Goal: Information Seeking & Learning: Check status

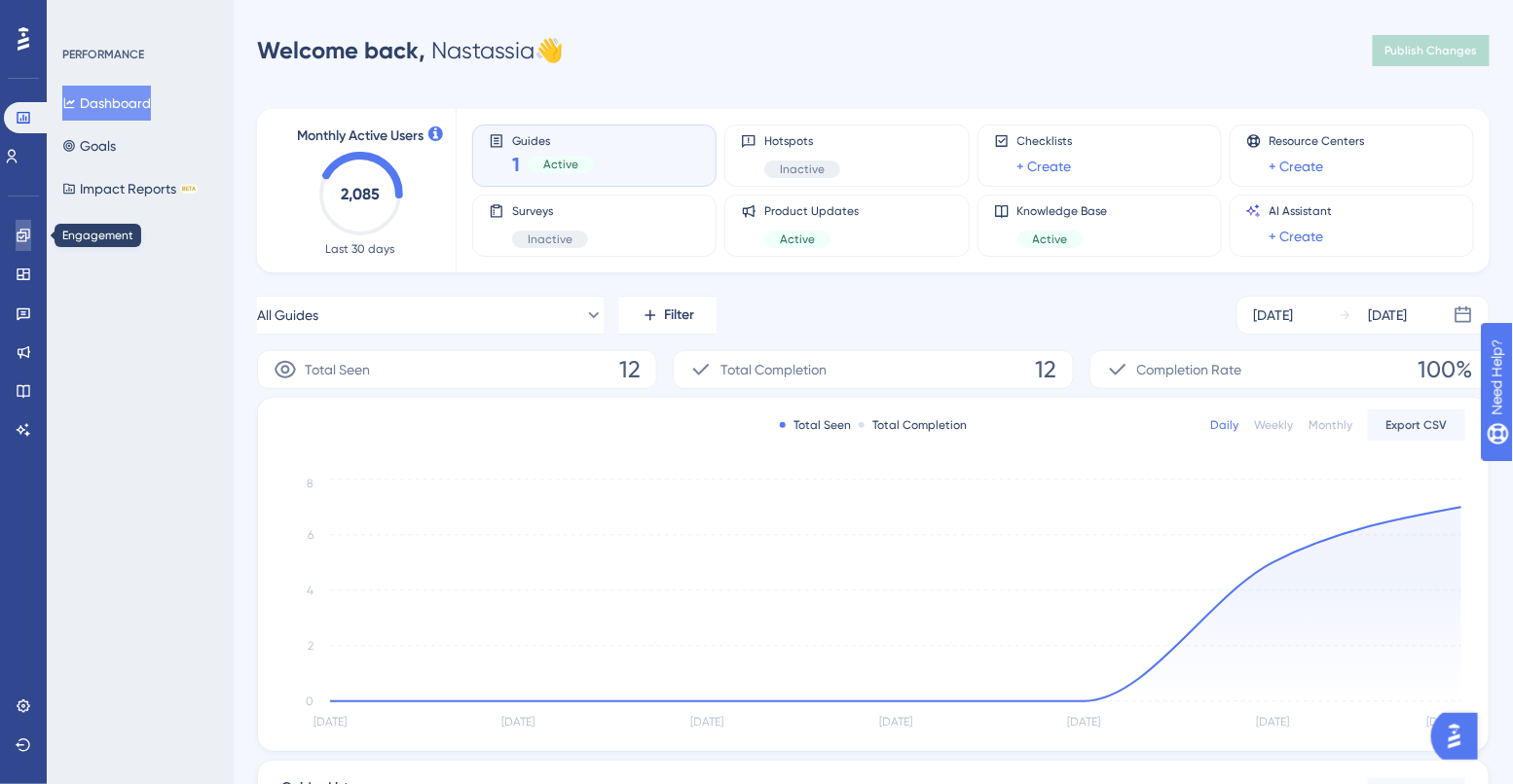
click at [25, 237] on icon at bounding box center [23, 235] width 13 height 13
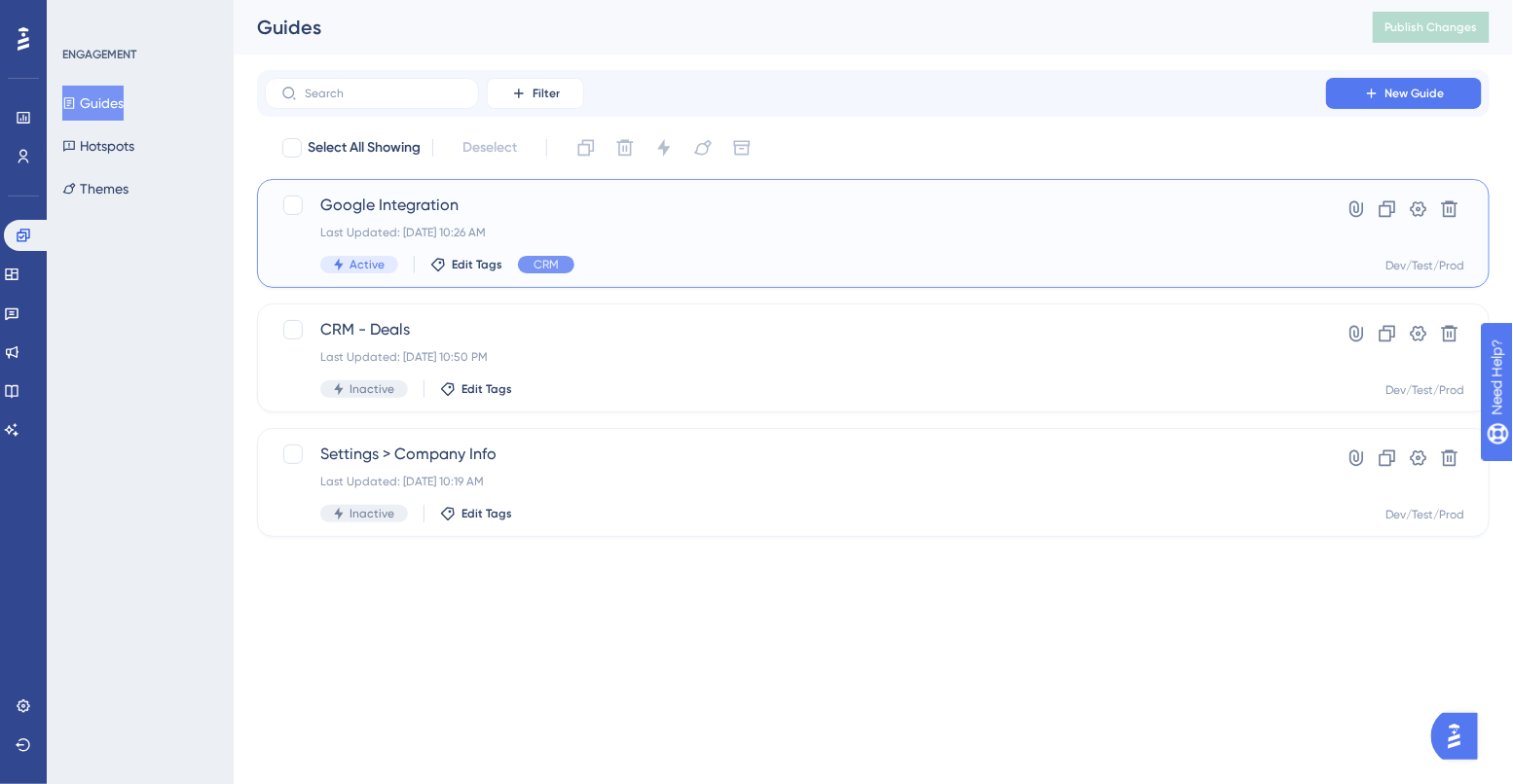
click at [518, 205] on span "Google Integration" at bounding box center [795, 205] width 950 height 23
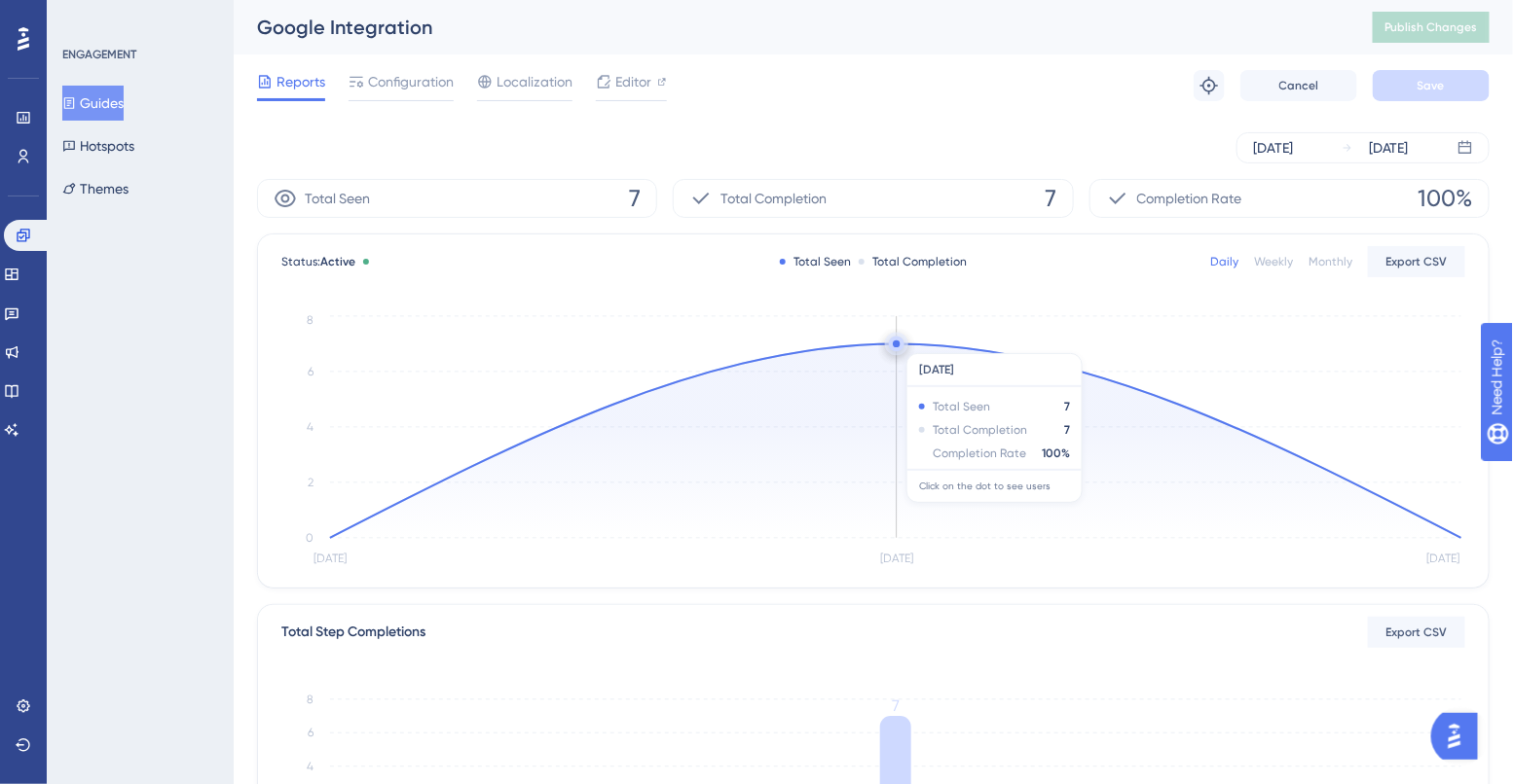
click at [894, 343] on circle at bounding box center [896, 343] width 7 height 7
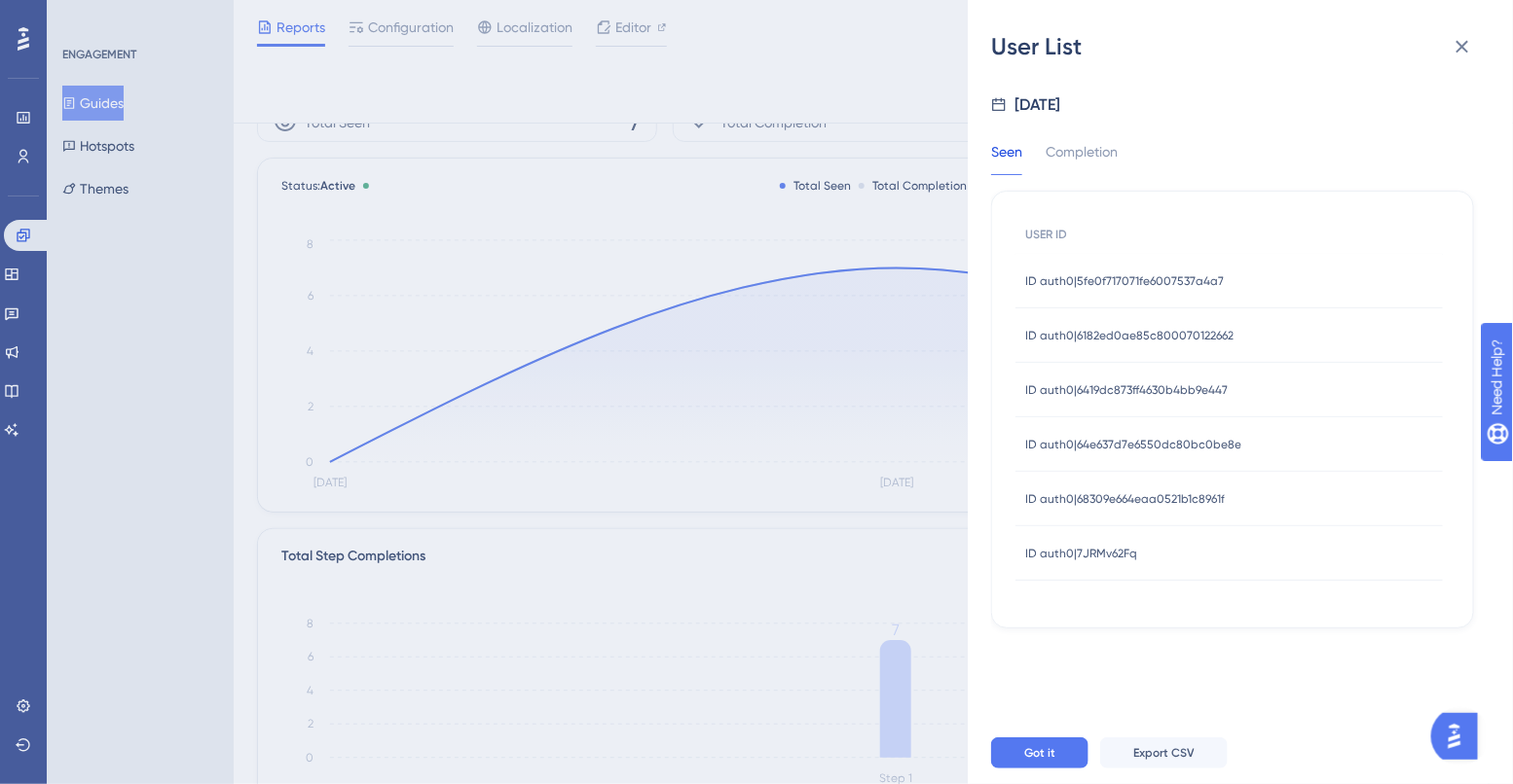
scroll to position [104, 0]
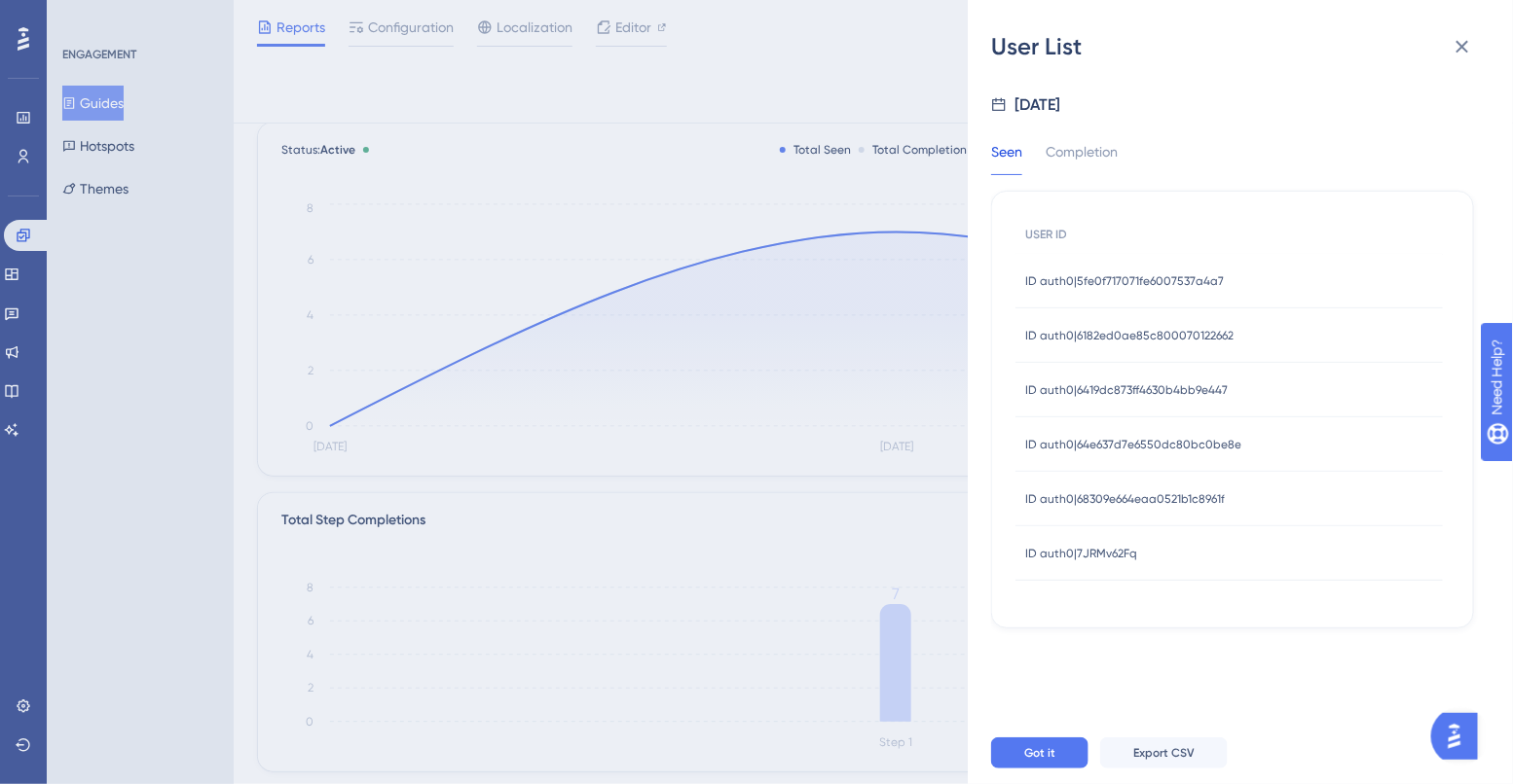
click at [1153, 285] on span "ID auth0|5fe0f717071fe6007537a4a7" at bounding box center [1124, 282] width 198 height 16
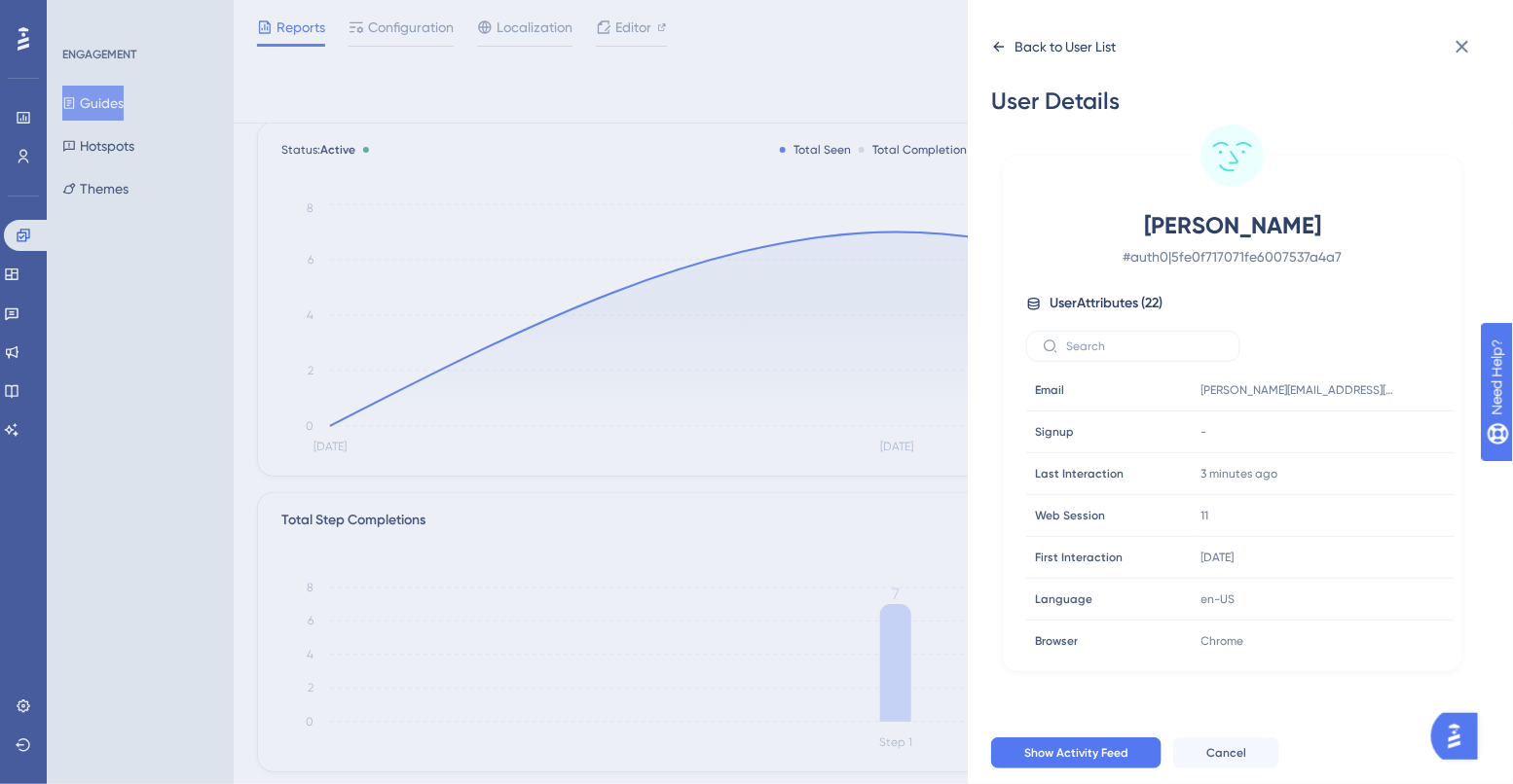
click at [998, 37] on div "Back to User List" at bounding box center [1052, 46] width 124 height 31
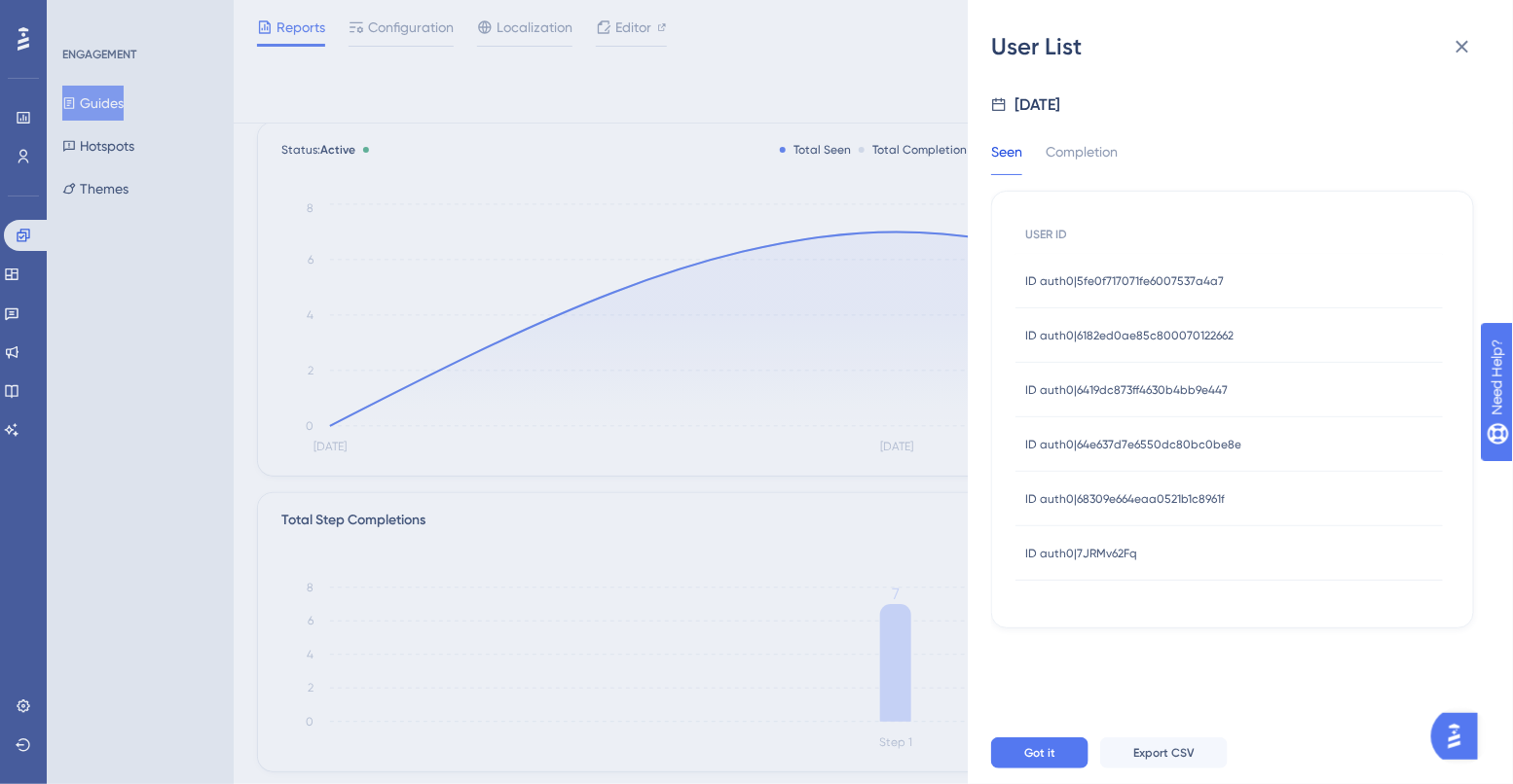
click at [1086, 329] on span "ID auth0|6182ed0ae85c800070122662" at bounding box center [1129, 336] width 208 height 16
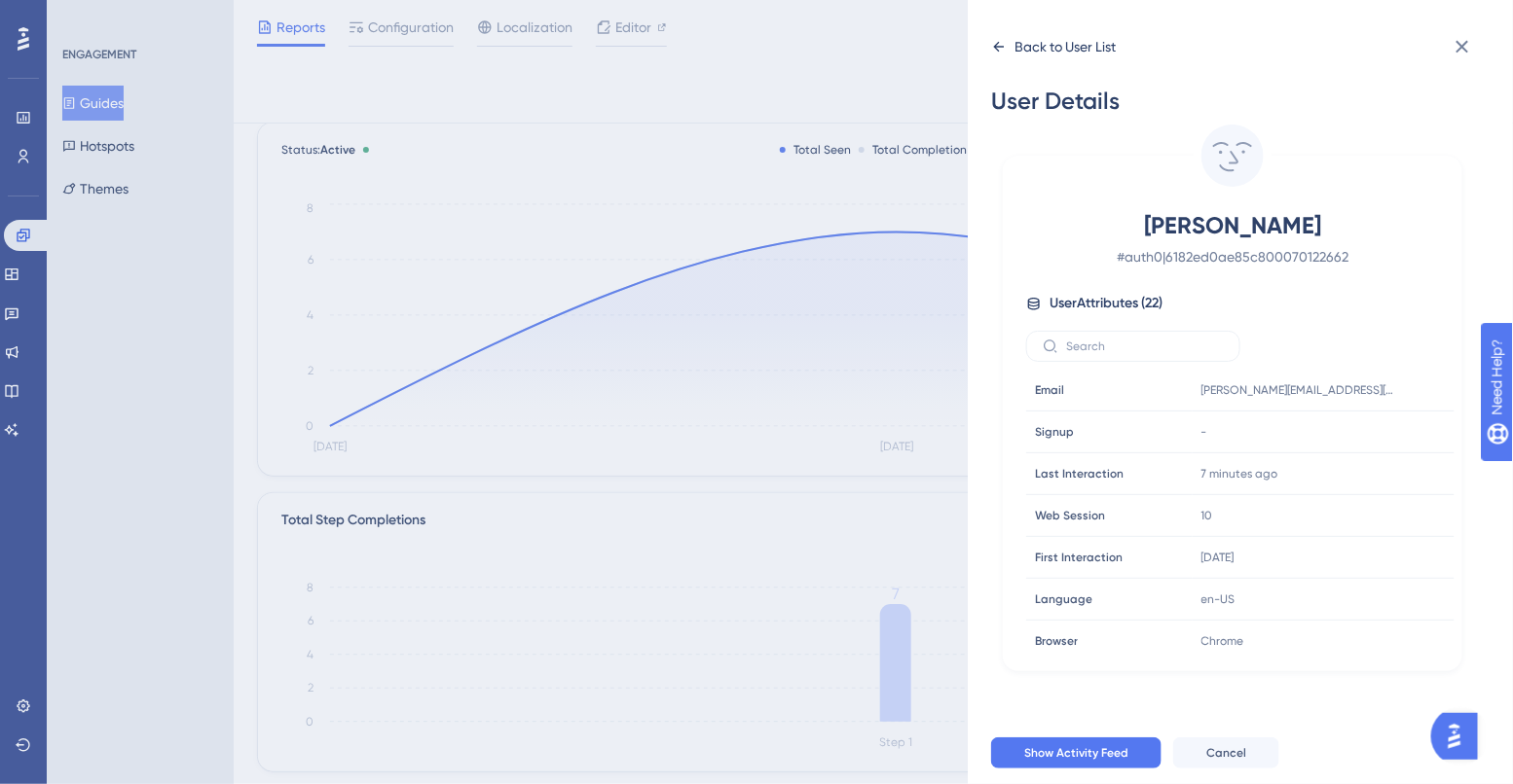
click at [997, 51] on icon at bounding box center [998, 47] width 11 height 10
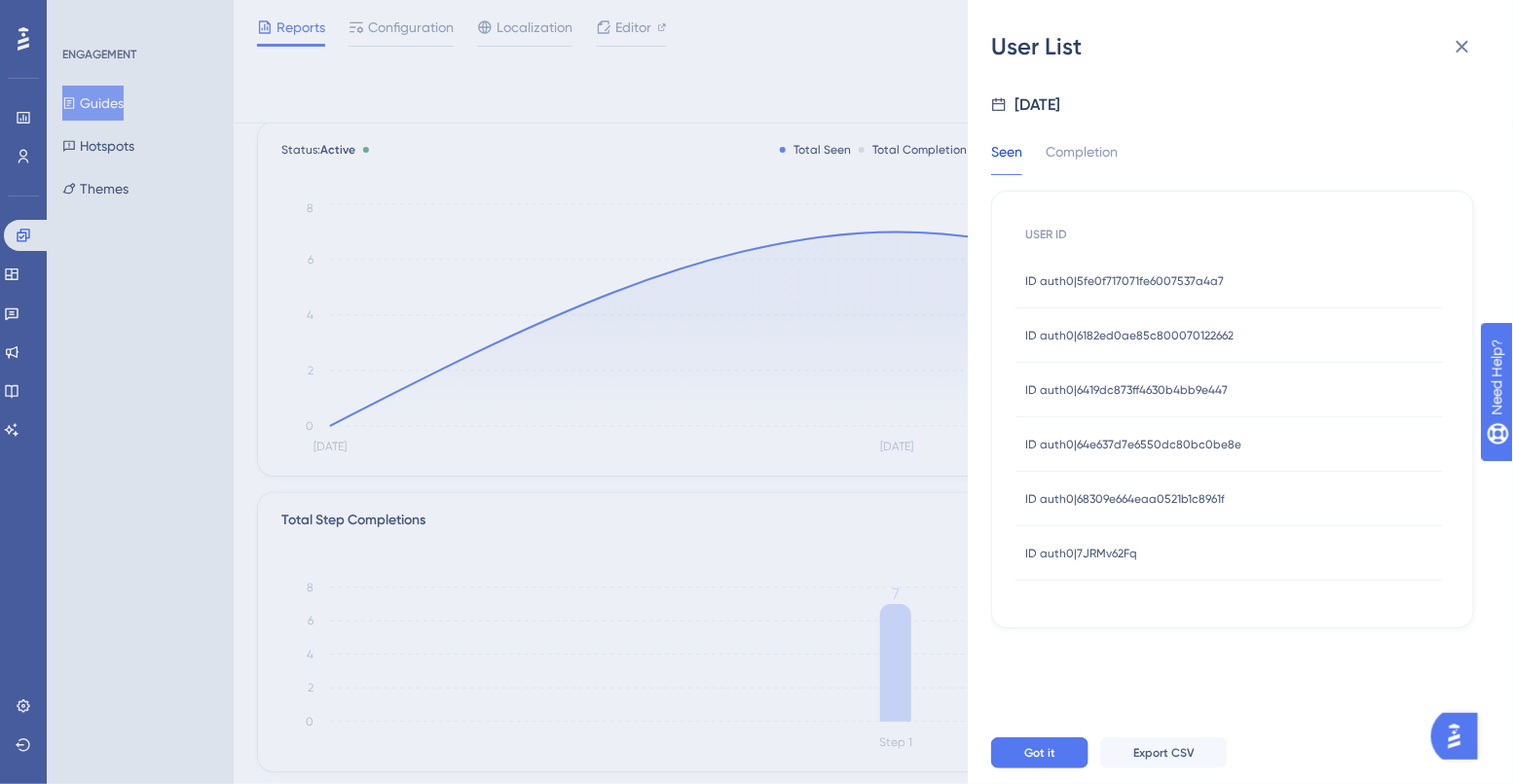
click at [1060, 437] on span "ID auth0|64e637d7e6550dc80bc0be8e" at bounding box center [1133, 445] width 216 height 16
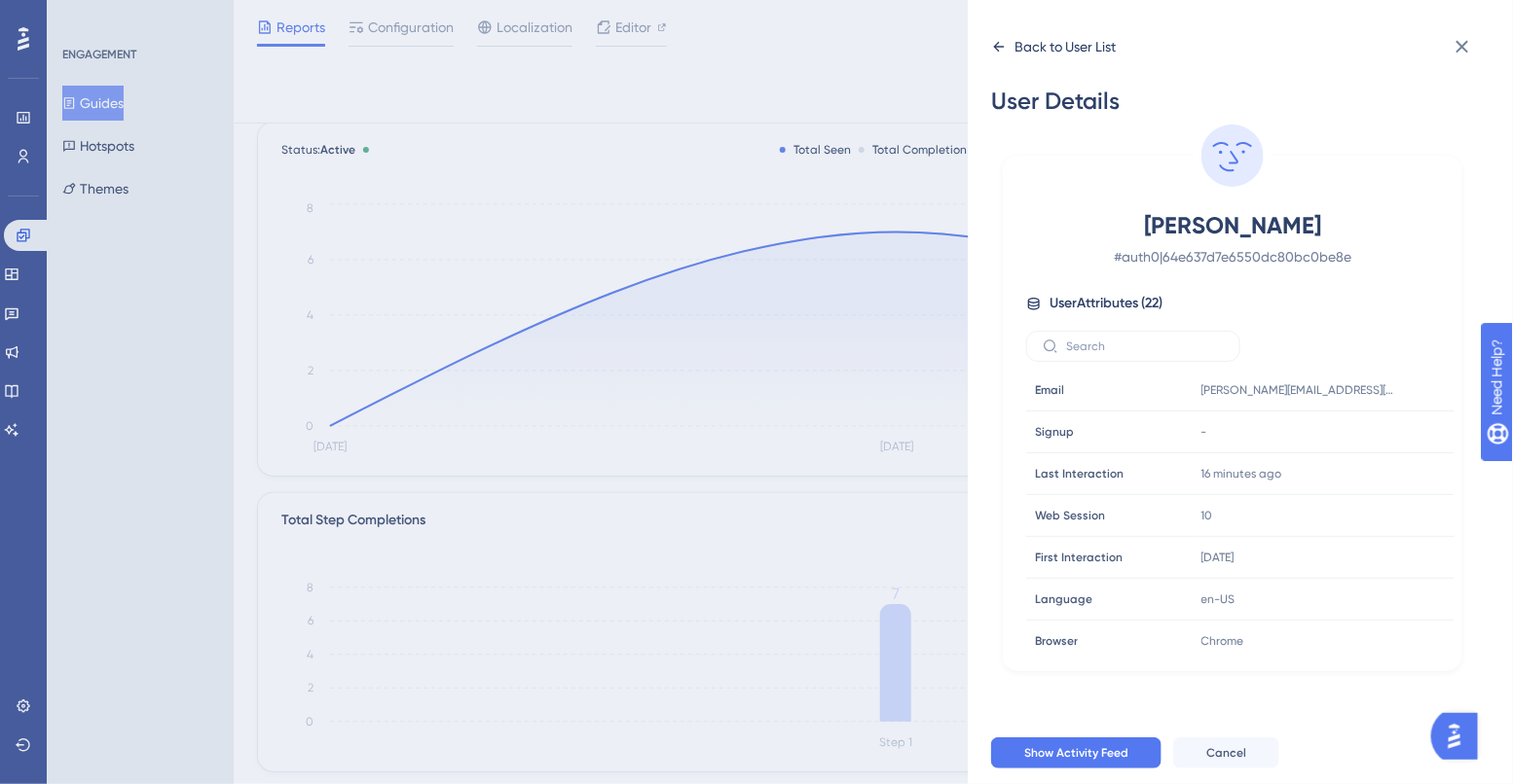
click at [996, 49] on icon at bounding box center [998, 47] width 11 height 10
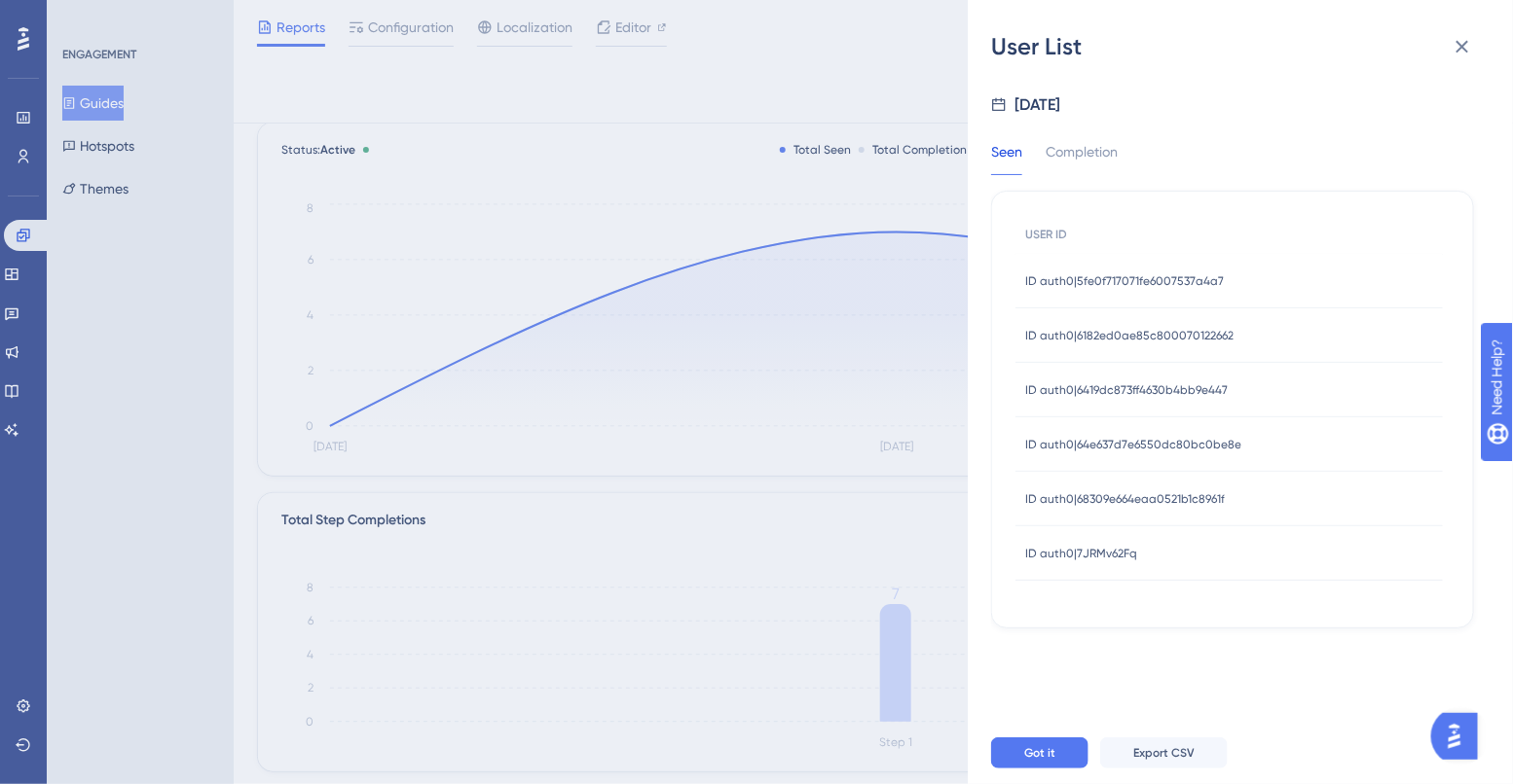
scroll to position [113, 0]
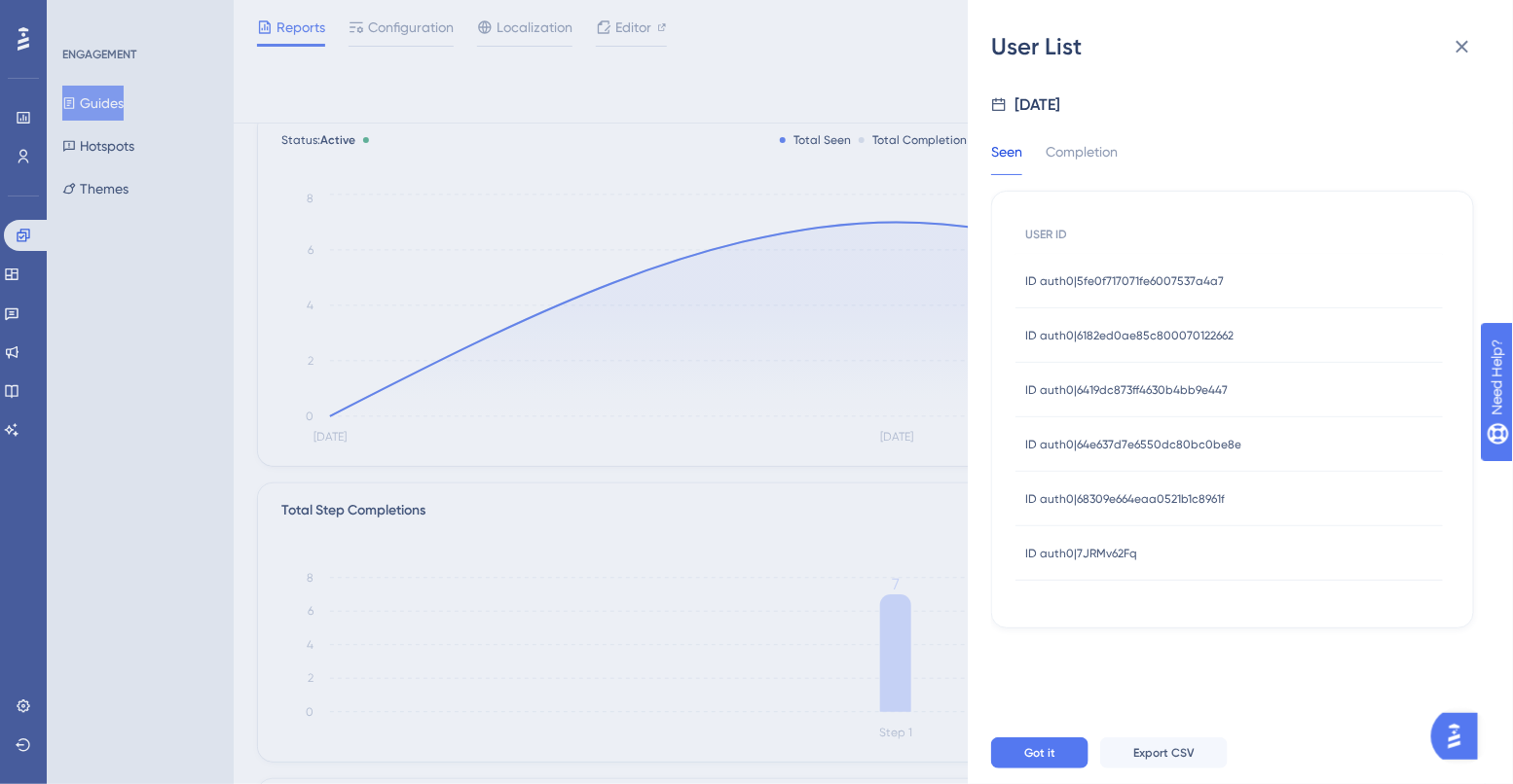
click at [1074, 508] on div "ID auth0|68309e664eaa0521b1c8961f ID auth0|68309e664eaa0521b1c8961f" at bounding box center [1125, 498] width 199 height 55
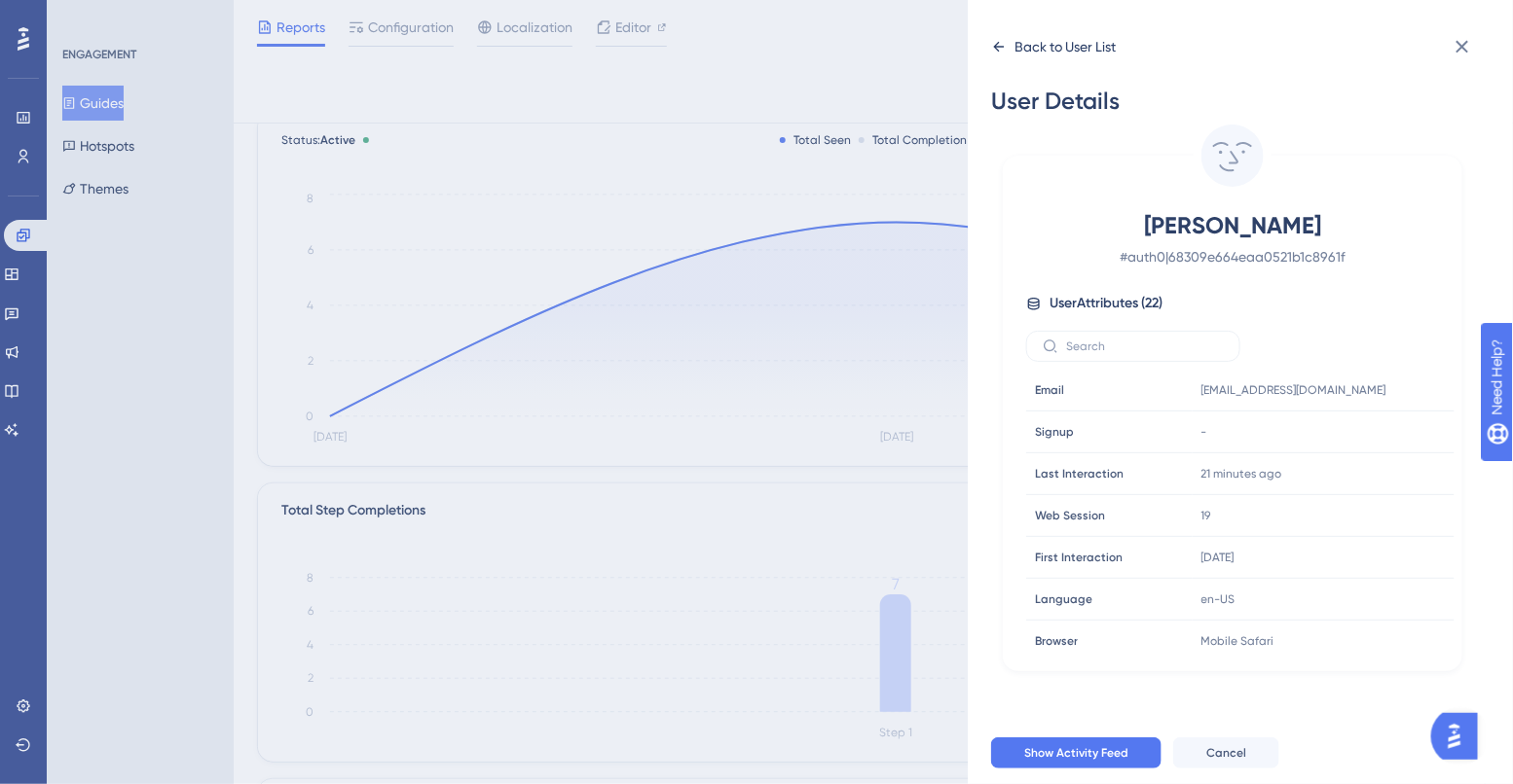
click at [998, 47] on icon at bounding box center [998, 47] width 11 height 10
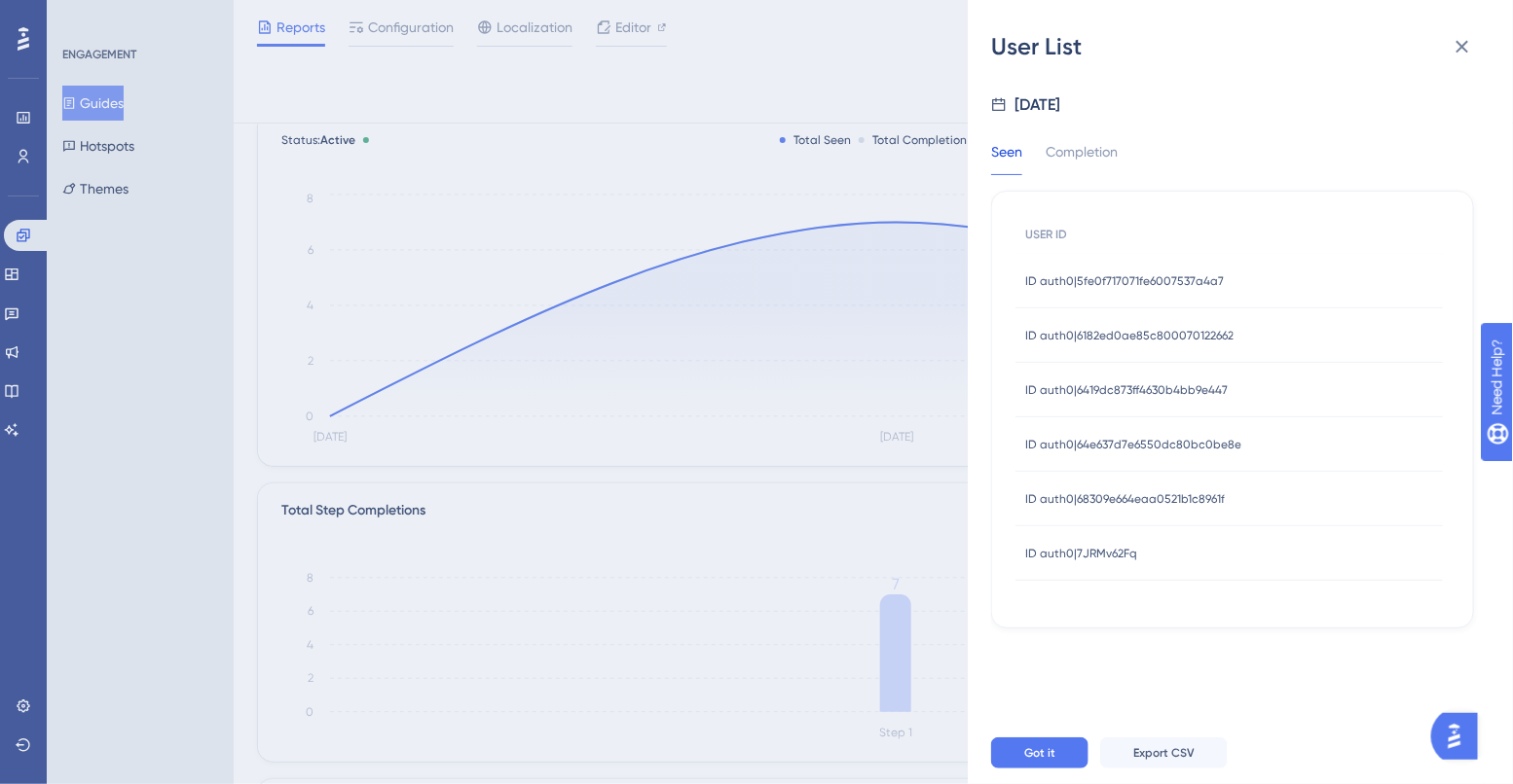
click at [1076, 548] on span "ID auth0|7JRMv62Fq" at bounding box center [1081, 554] width 111 height 16
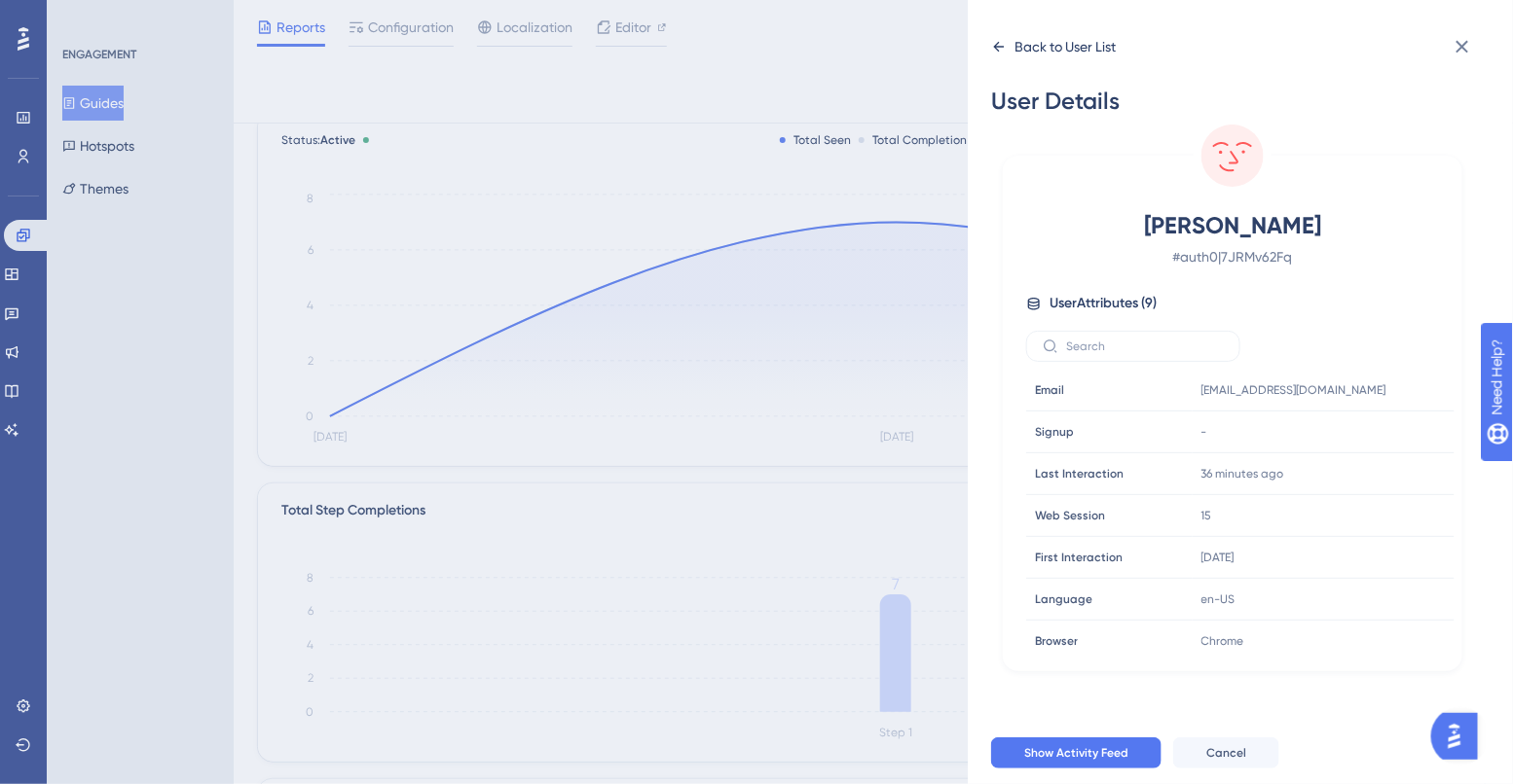
click at [998, 41] on icon at bounding box center [998, 47] width 16 height 16
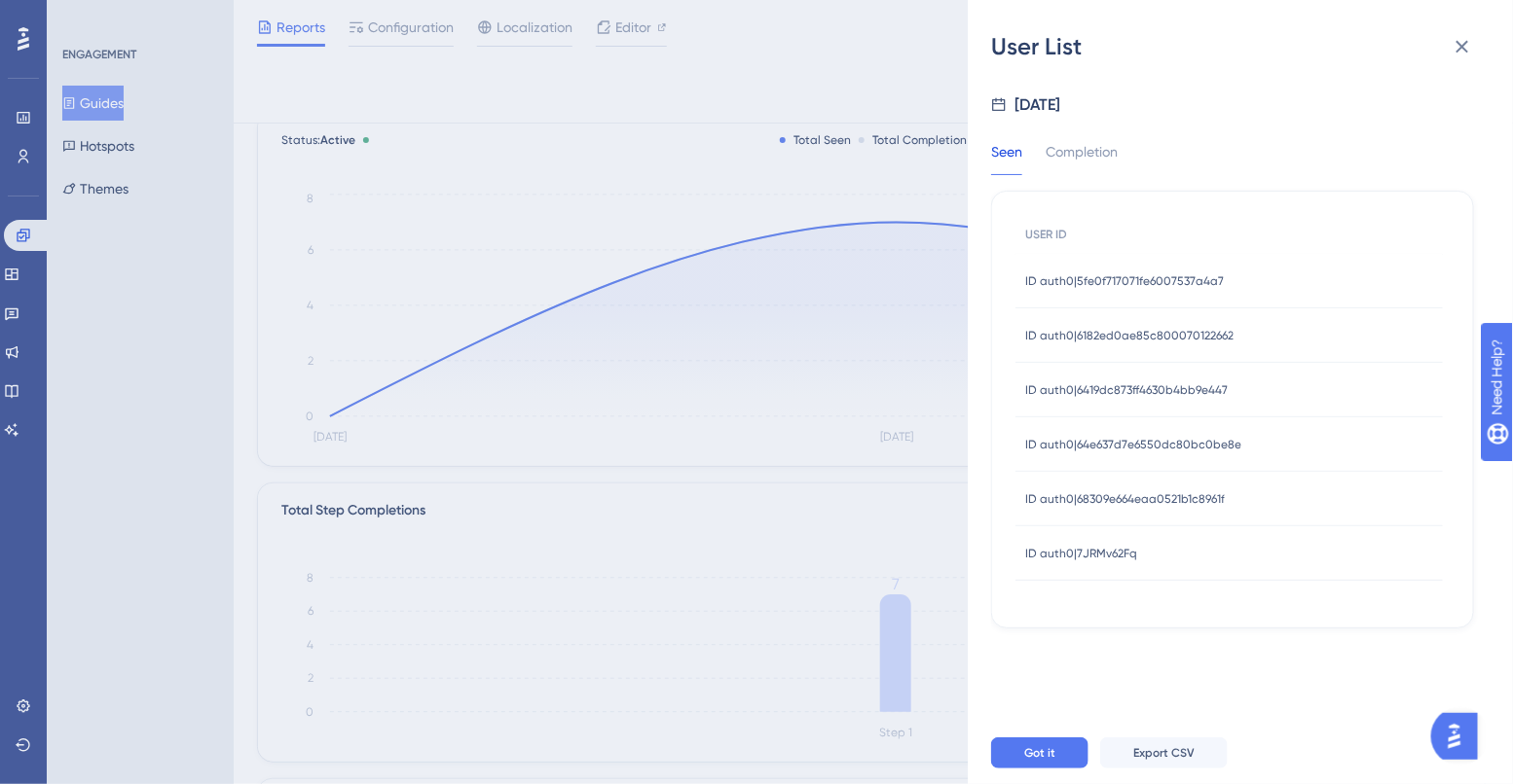
click at [782, 173] on div "User List Aug 13, 2025 Seen Completion USER ID ID auth0|5fe0f717071fe6007537a4a…" at bounding box center [756, 392] width 1513 height 784
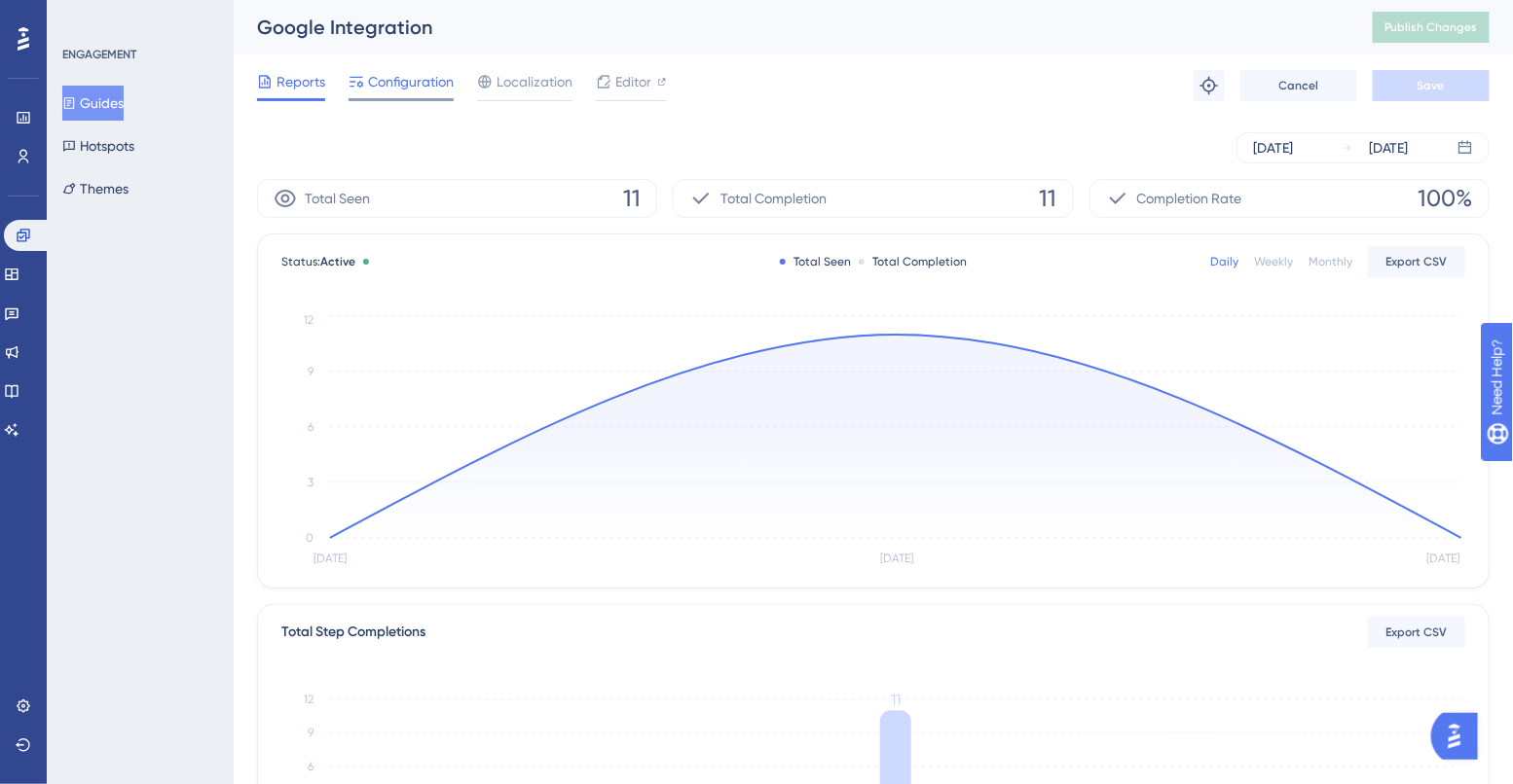
click at [398, 74] on span "Configuration" at bounding box center [411, 81] width 86 height 23
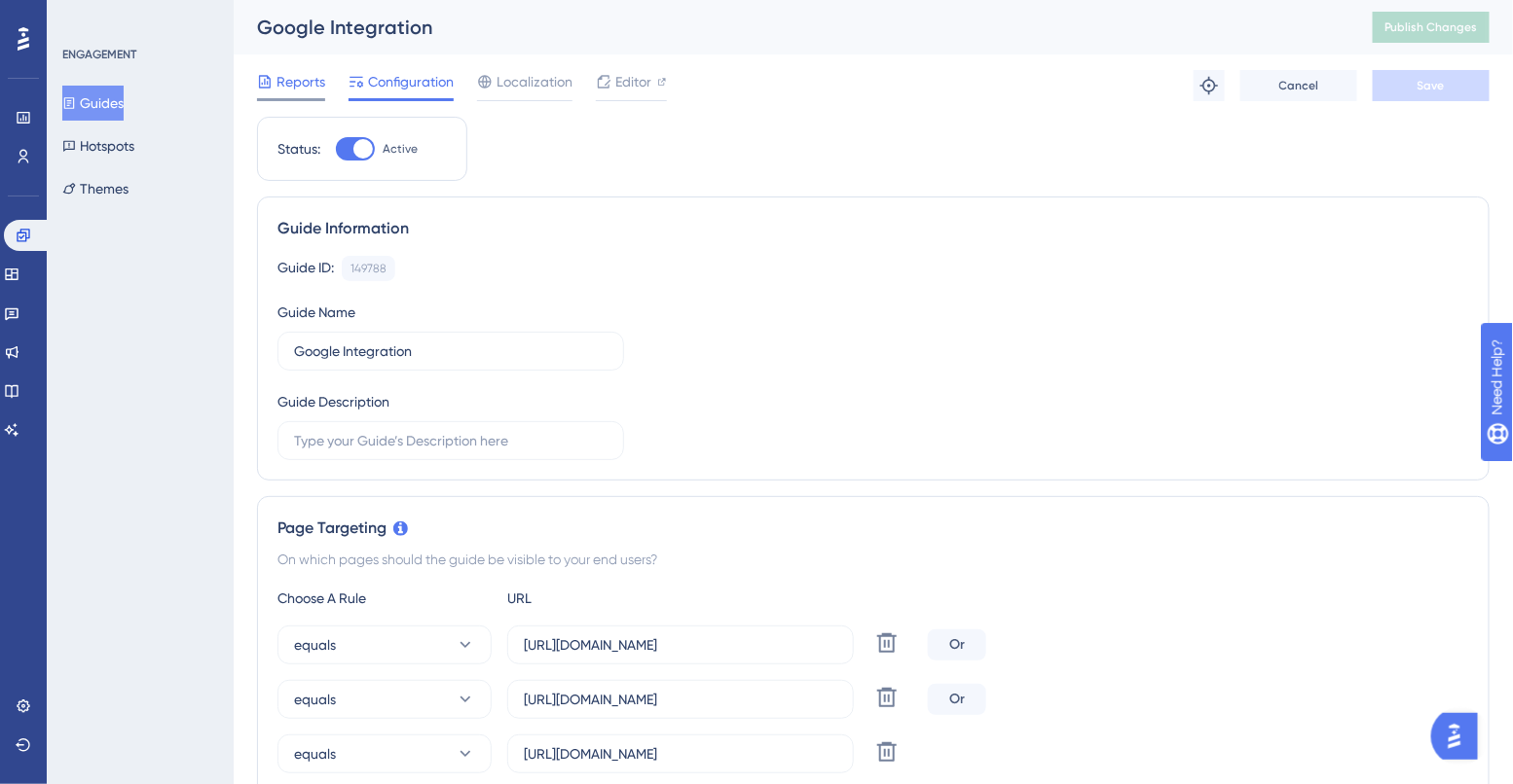
click at [297, 85] on span "Reports" at bounding box center [301, 81] width 49 height 23
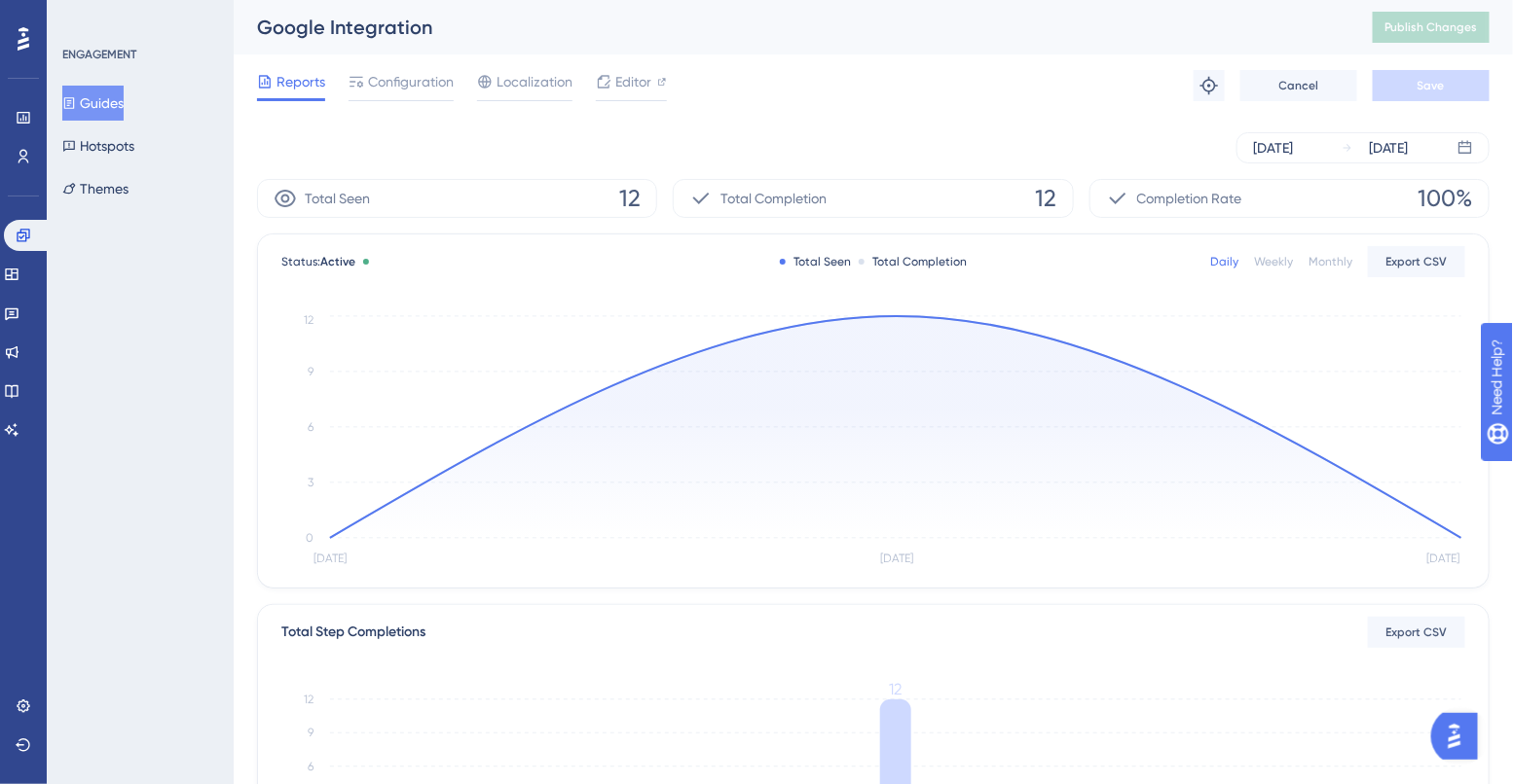
click at [1267, 268] on div "Weekly" at bounding box center [1272, 262] width 39 height 16
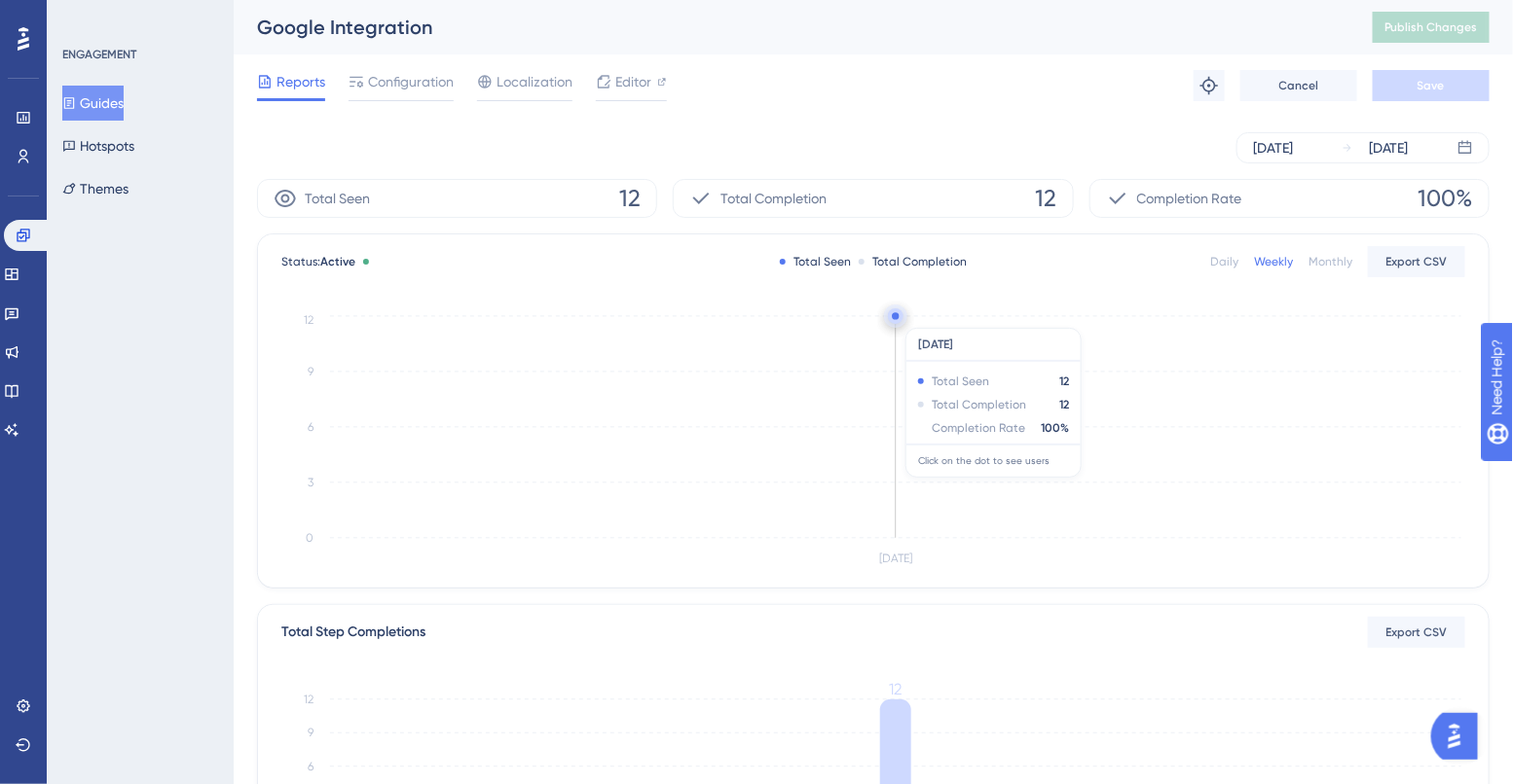
click at [896, 318] on circle at bounding box center [895, 315] width 7 height 7
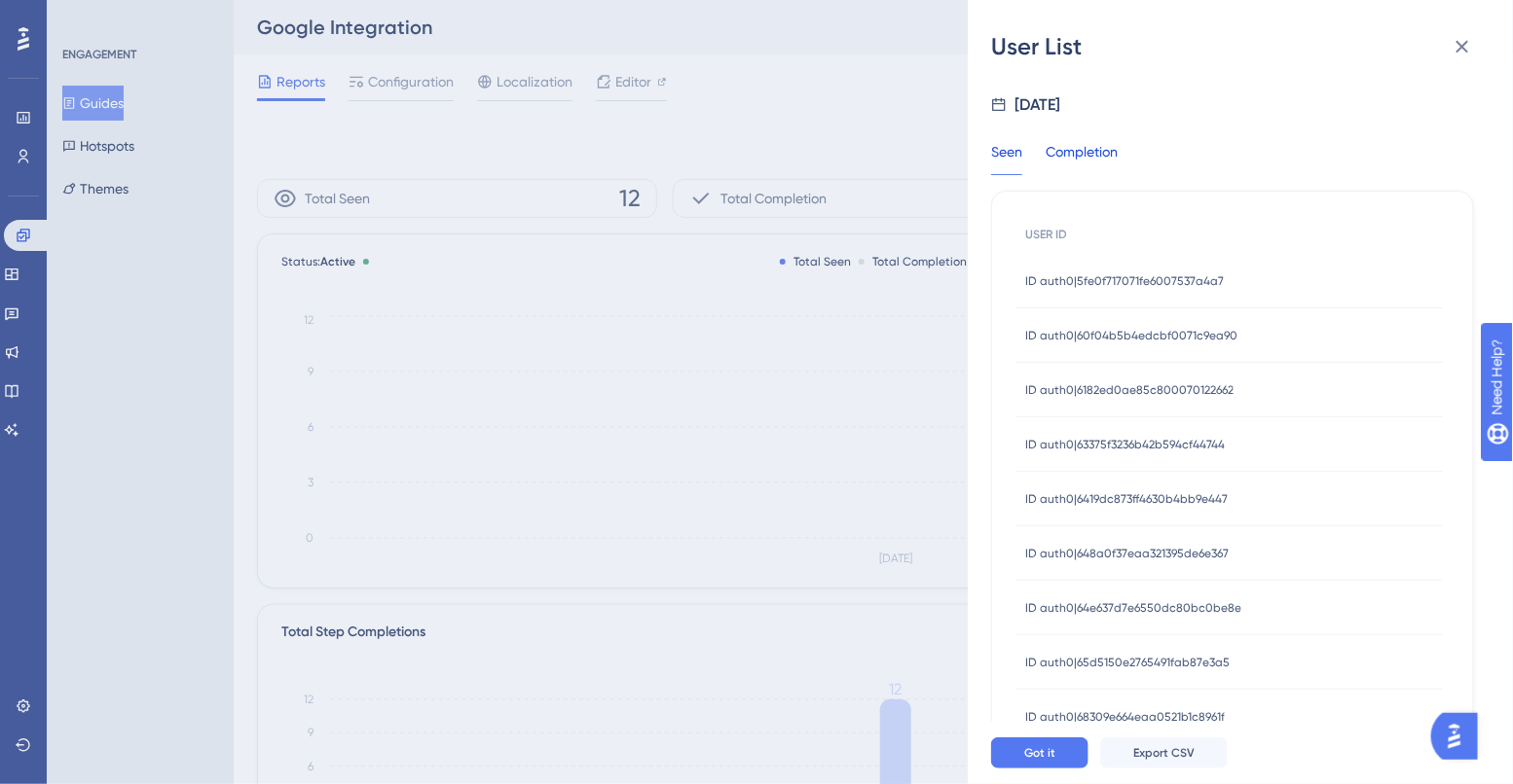
click at [1077, 148] on div "Completion" at bounding box center [1081, 157] width 72 height 35
click at [1009, 153] on div "Seen" at bounding box center [1005, 157] width 31 height 35
click at [1076, 285] on span "ID auth0|5fe0f717071fe6007537a4a7" at bounding box center [1124, 282] width 198 height 16
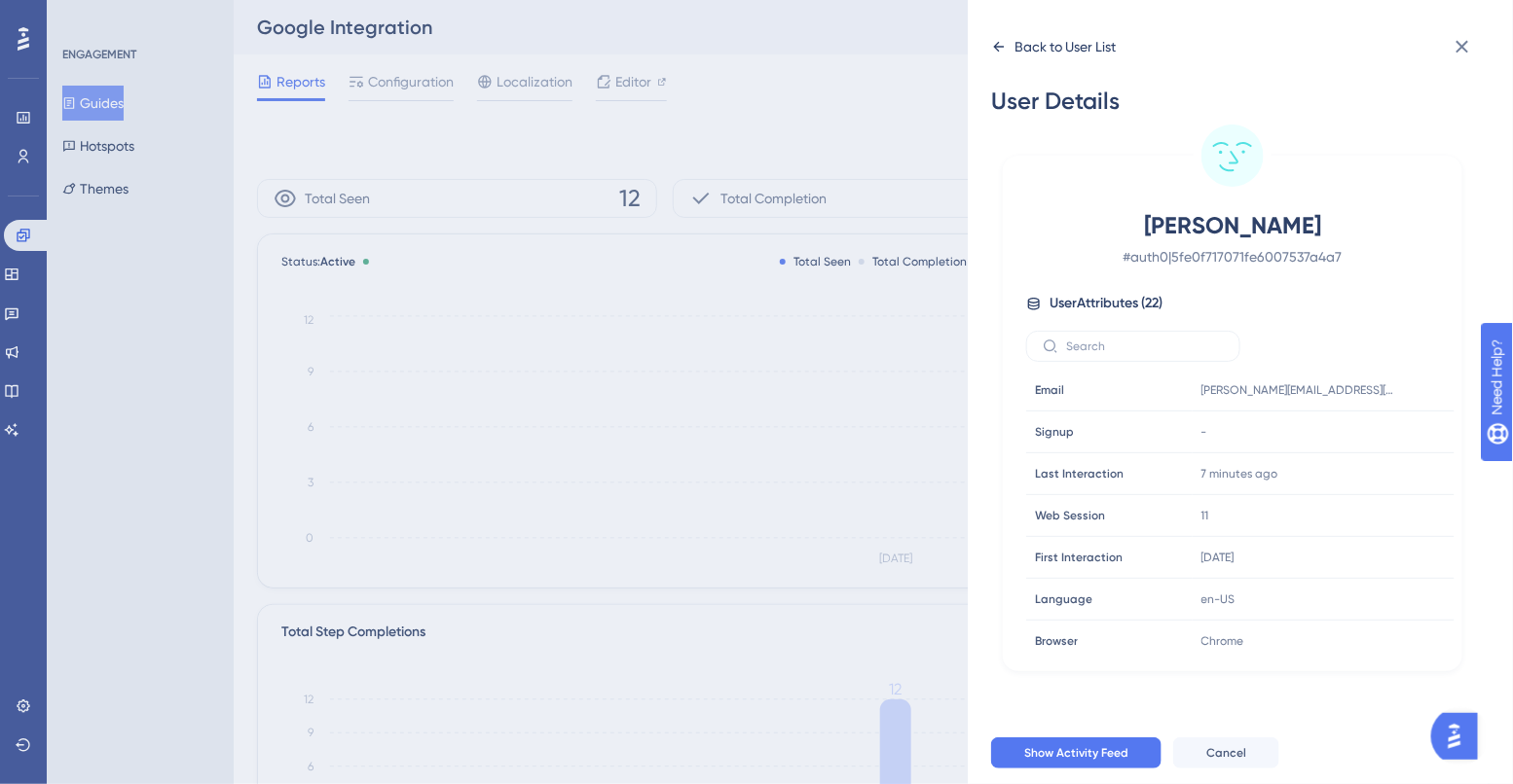
click at [994, 48] on icon at bounding box center [998, 47] width 11 height 10
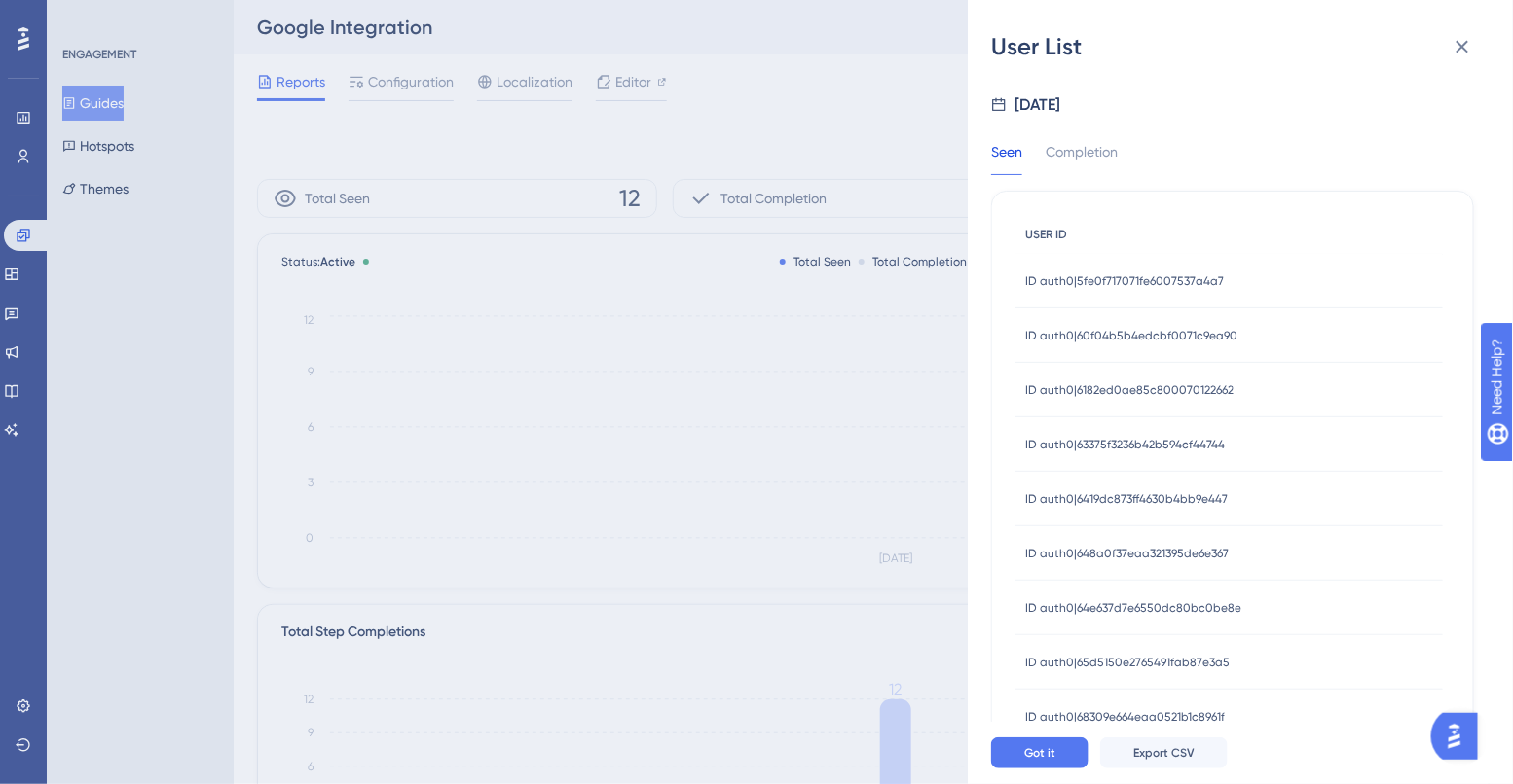
click at [1046, 239] on span "USER ID" at bounding box center [1046, 235] width 42 height 16
click at [1063, 752] on button "Got it" at bounding box center [1039, 752] width 98 height 31
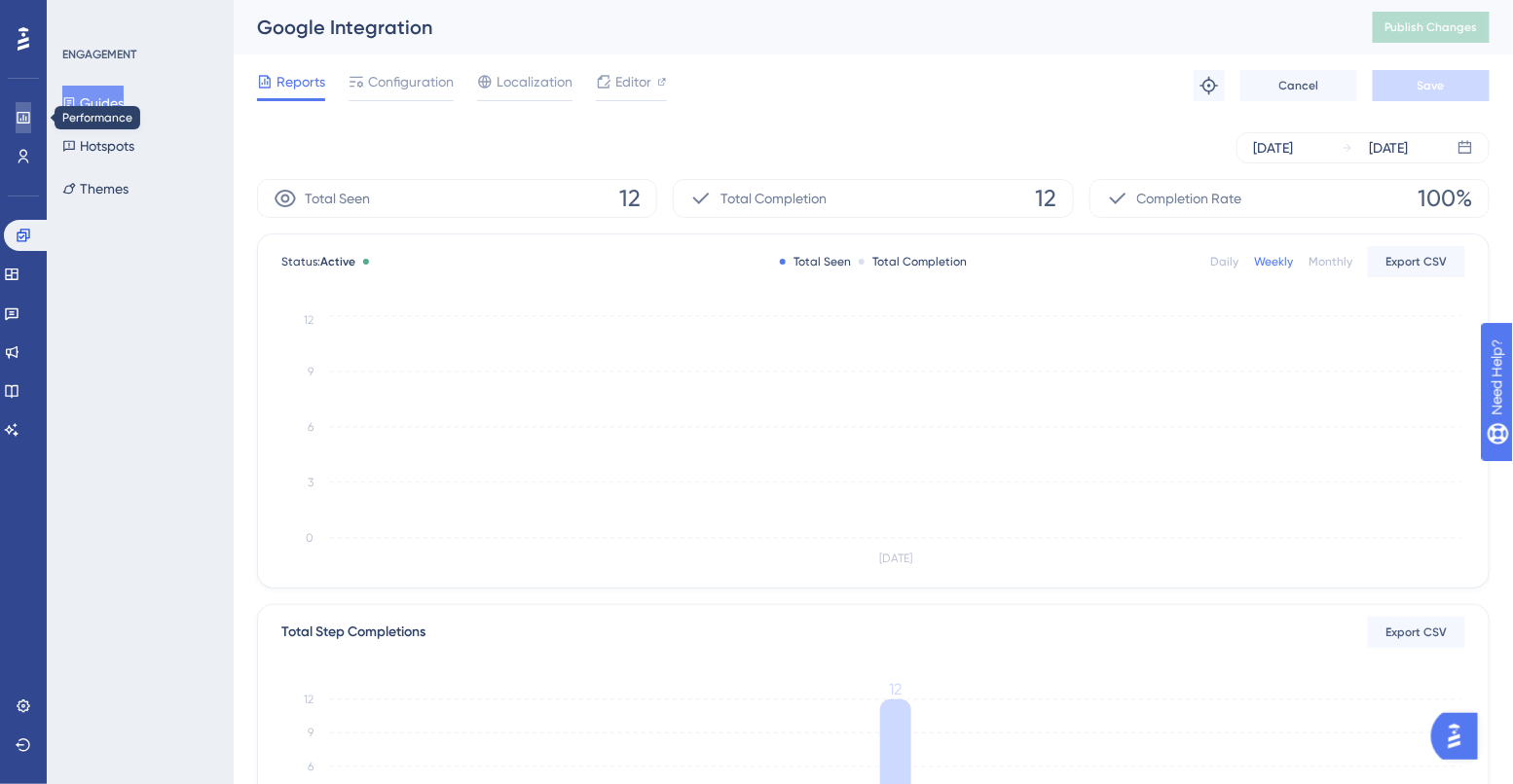
click at [17, 124] on icon at bounding box center [24, 117] width 16 height 16
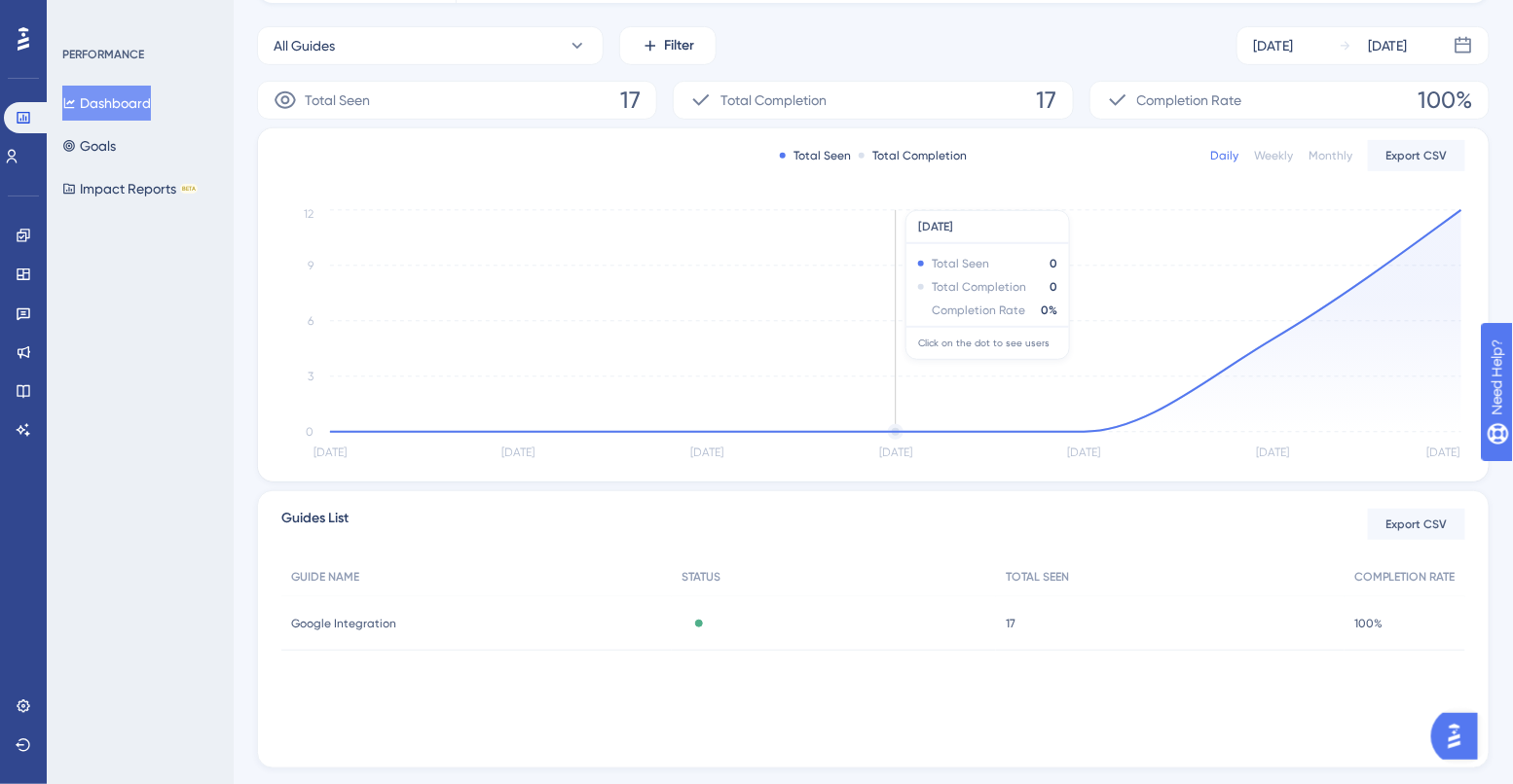
scroll to position [315, 0]
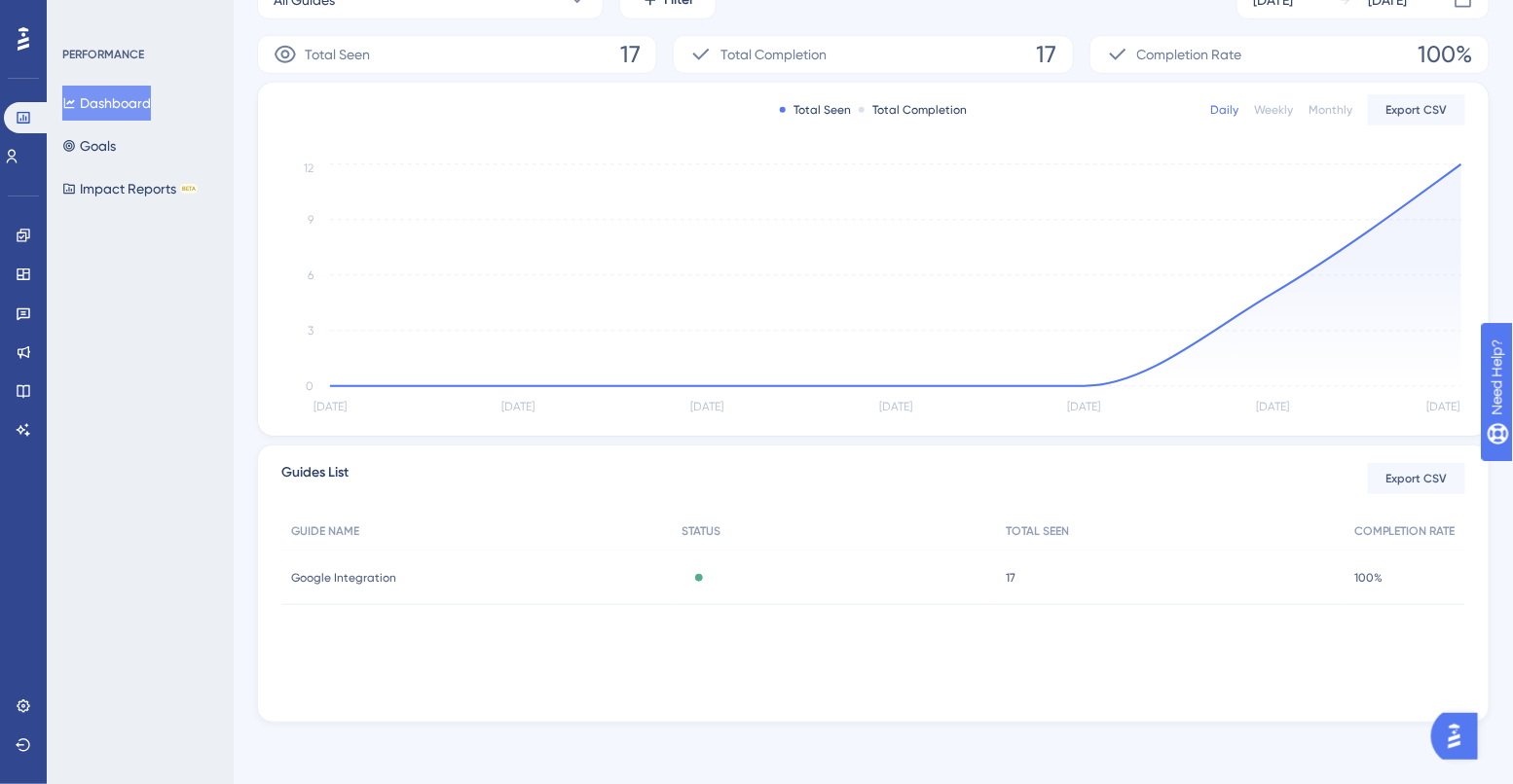
click at [1011, 574] on span "17" at bounding box center [1010, 578] width 10 height 16
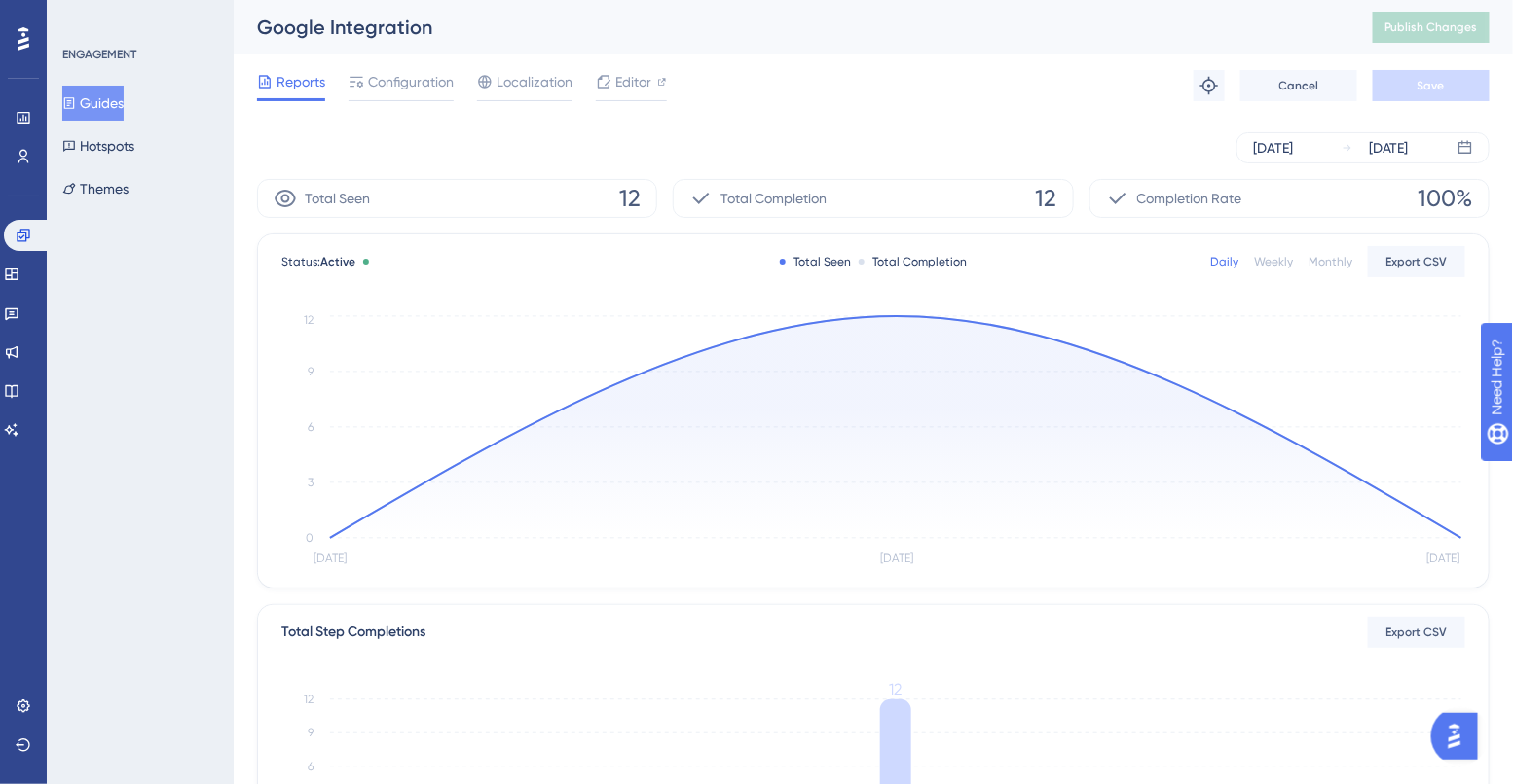
click at [1287, 266] on div "Weekly" at bounding box center [1272, 262] width 39 height 16
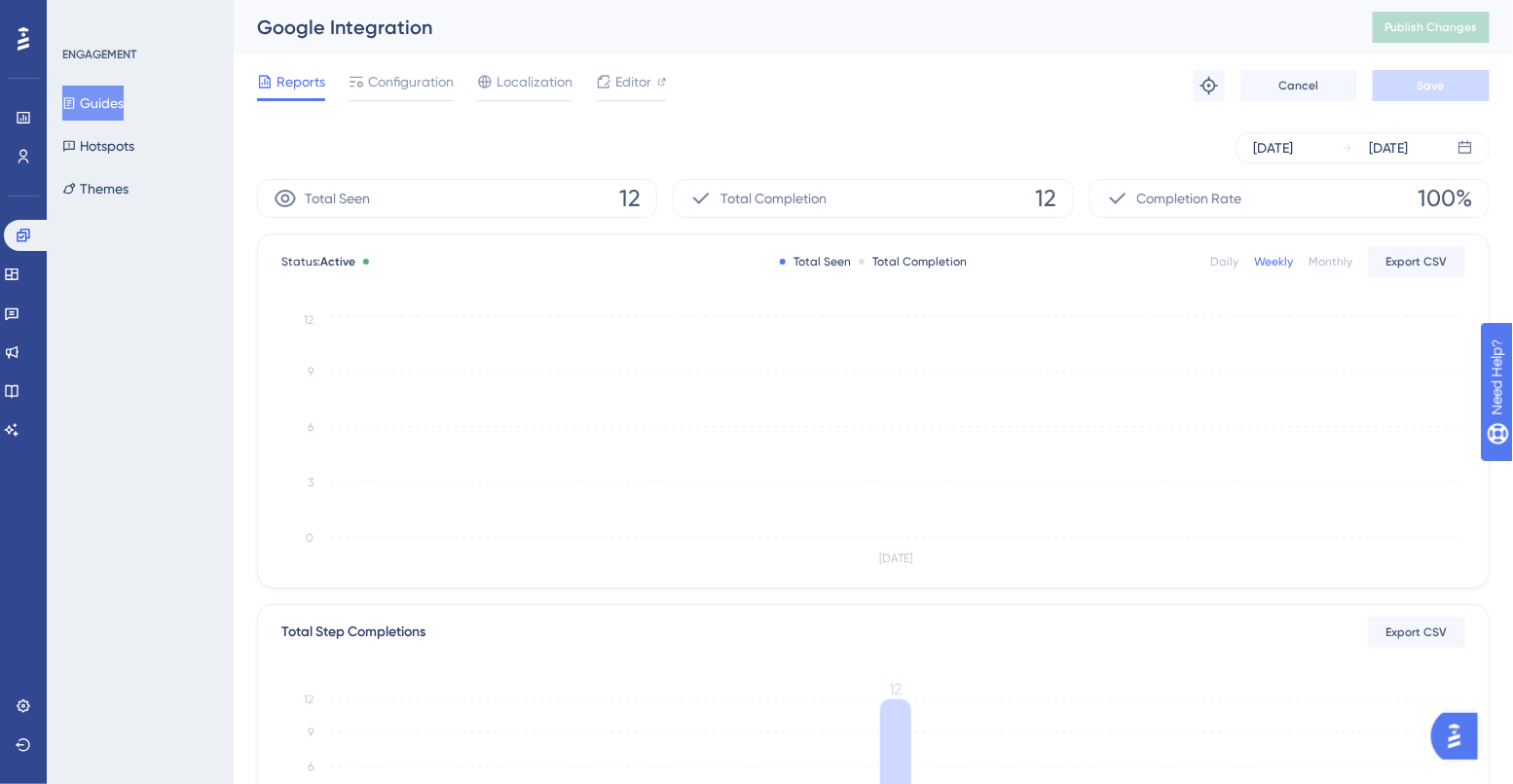
click at [1320, 258] on div "Monthly" at bounding box center [1330, 262] width 44 height 16
click at [381, 99] on div at bounding box center [401, 99] width 106 height 3
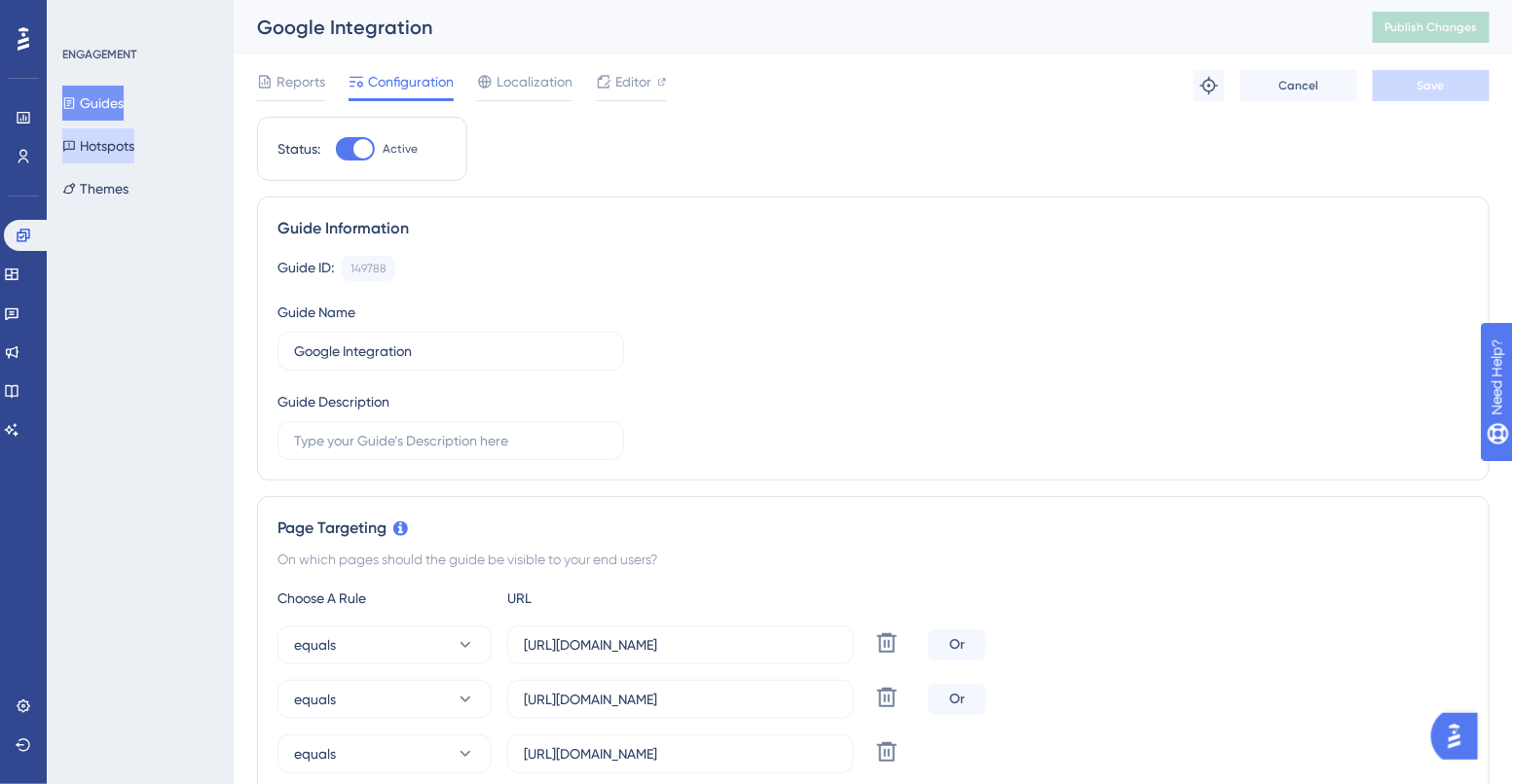
click at [134, 141] on button "Hotspots" at bounding box center [99, 145] width 72 height 35
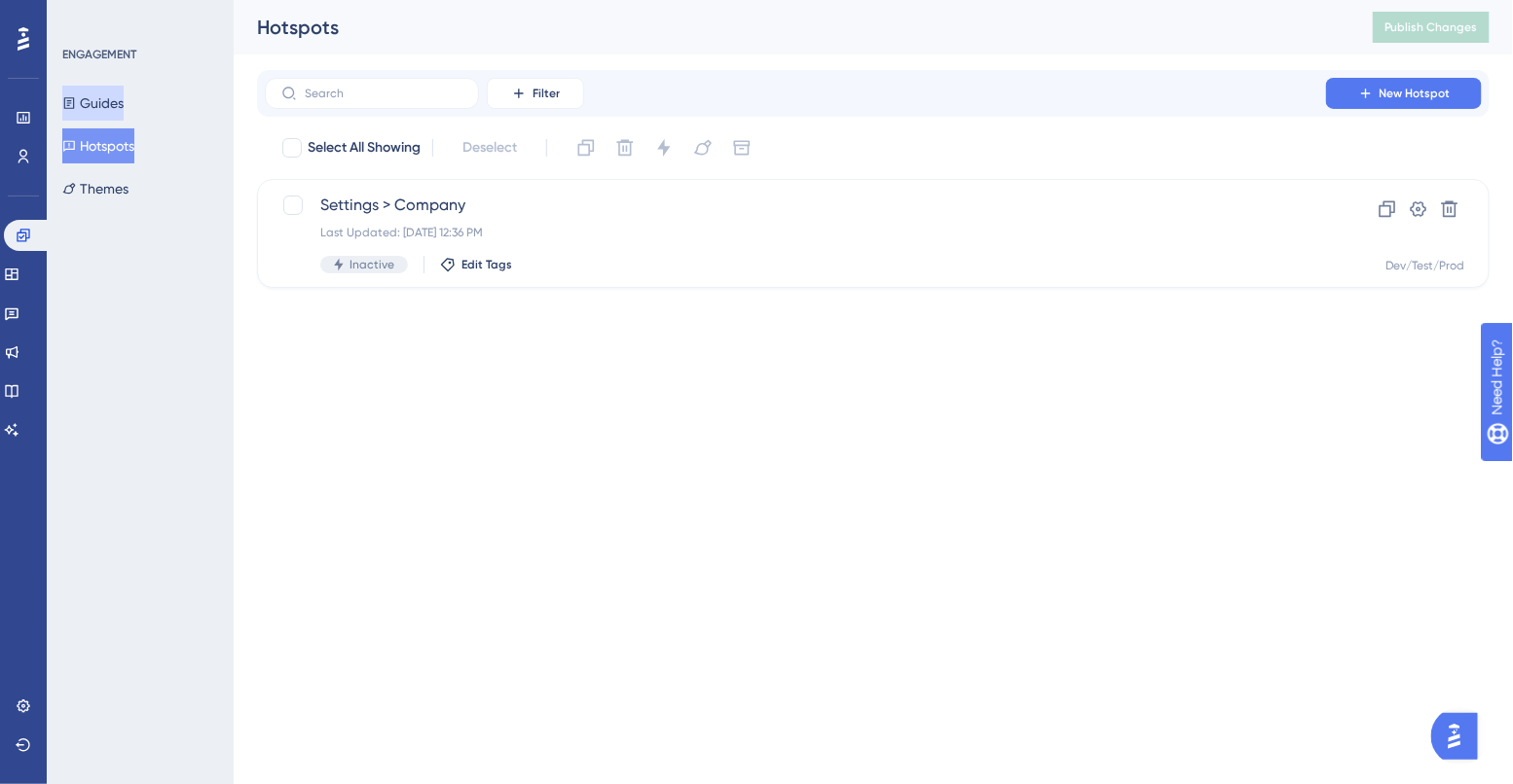
click at [120, 98] on button "Guides" at bounding box center [94, 102] width 62 height 35
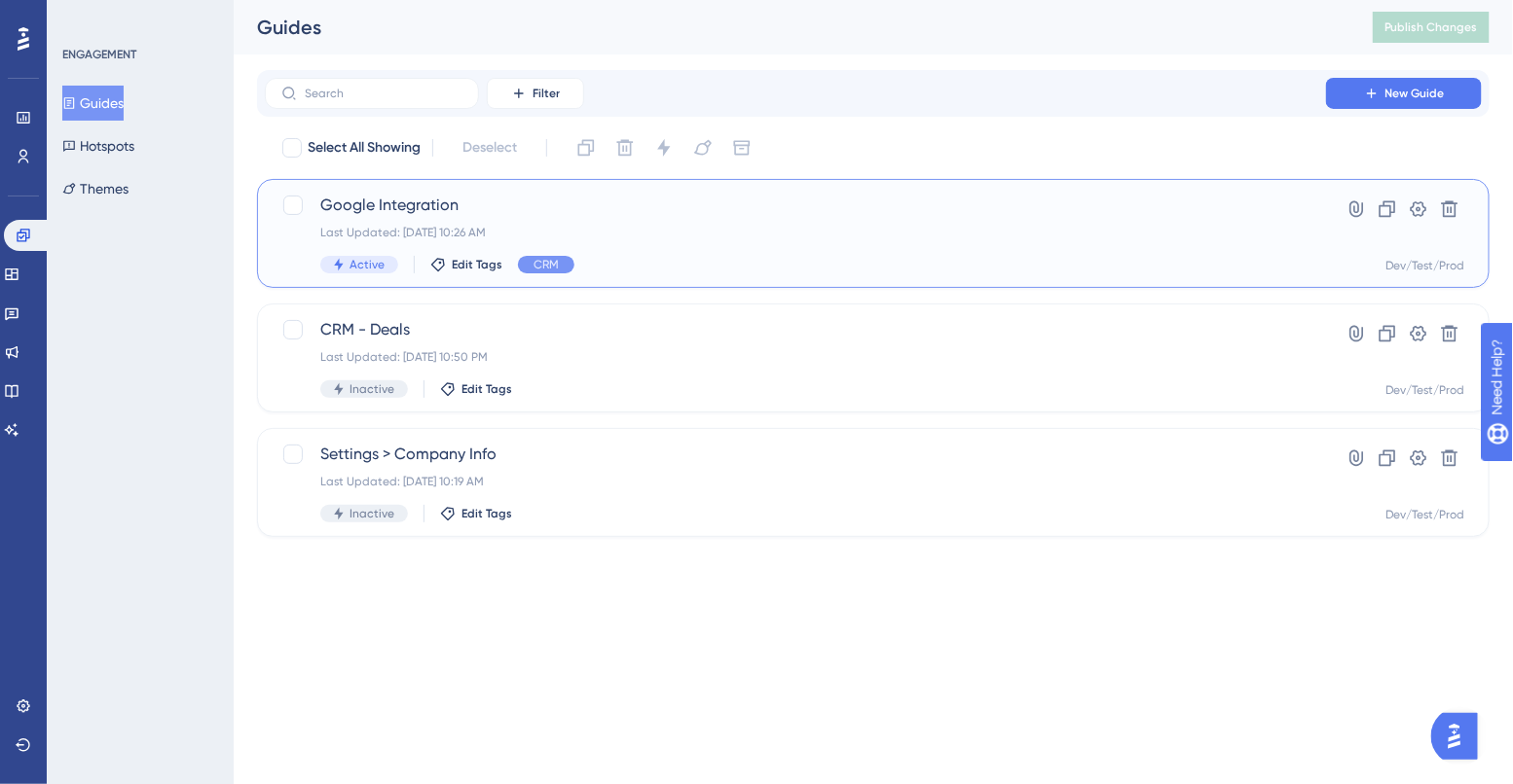
click at [382, 226] on div "Last Updated: [DATE] 10:26 AM" at bounding box center [795, 233] width 950 height 16
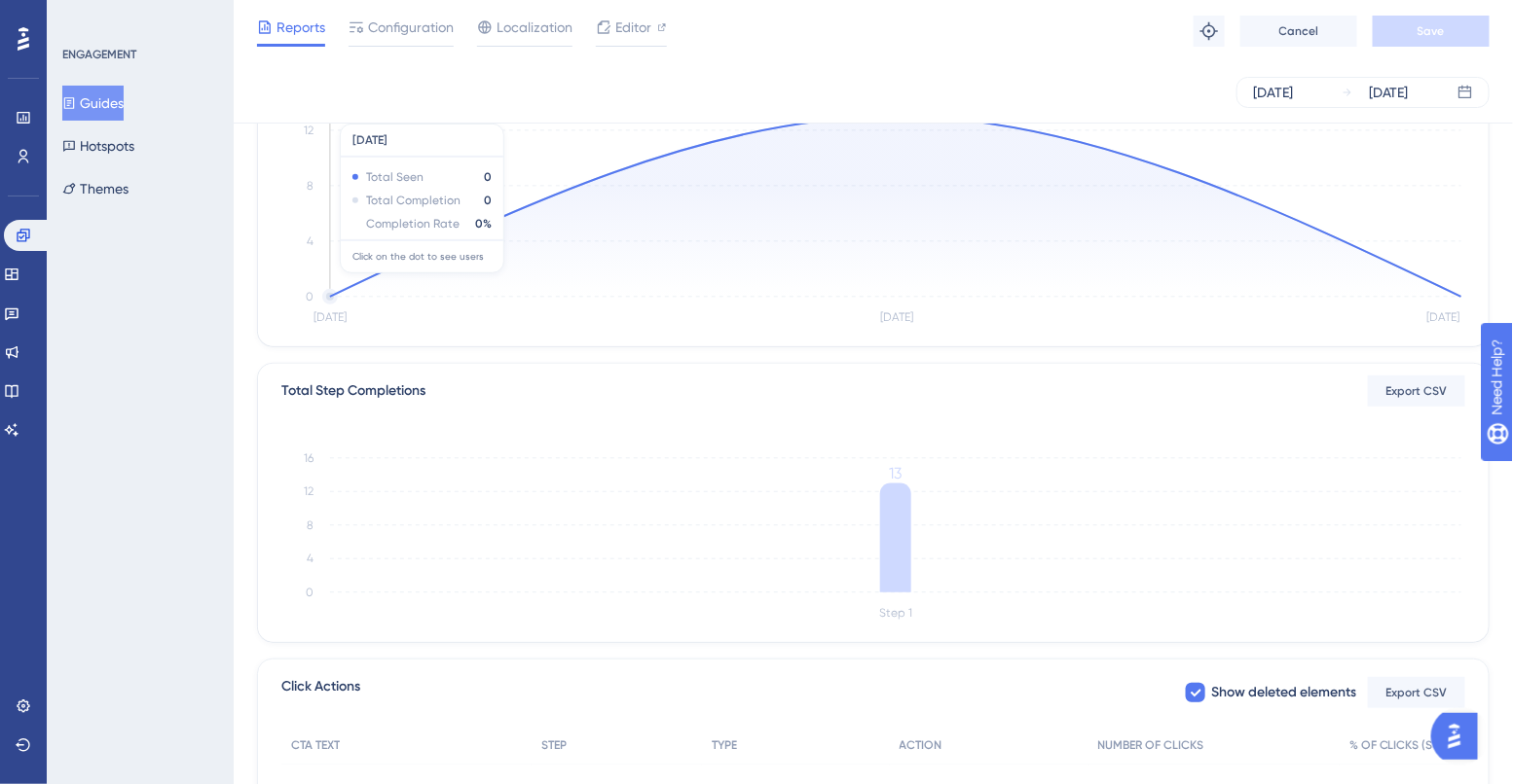
scroll to position [246, 0]
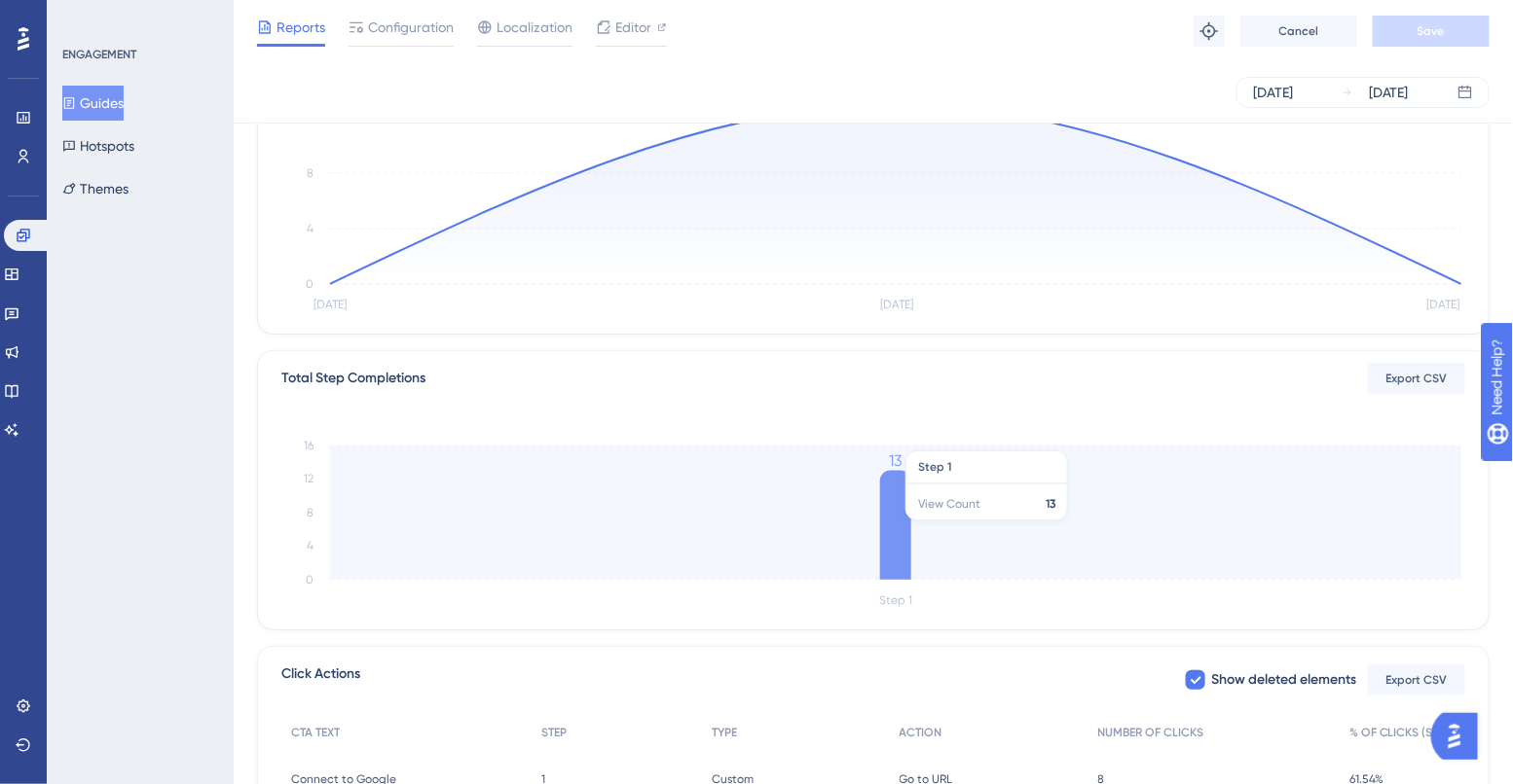
click at [901, 529] on icon at bounding box center [895, 525] width 31 height 109
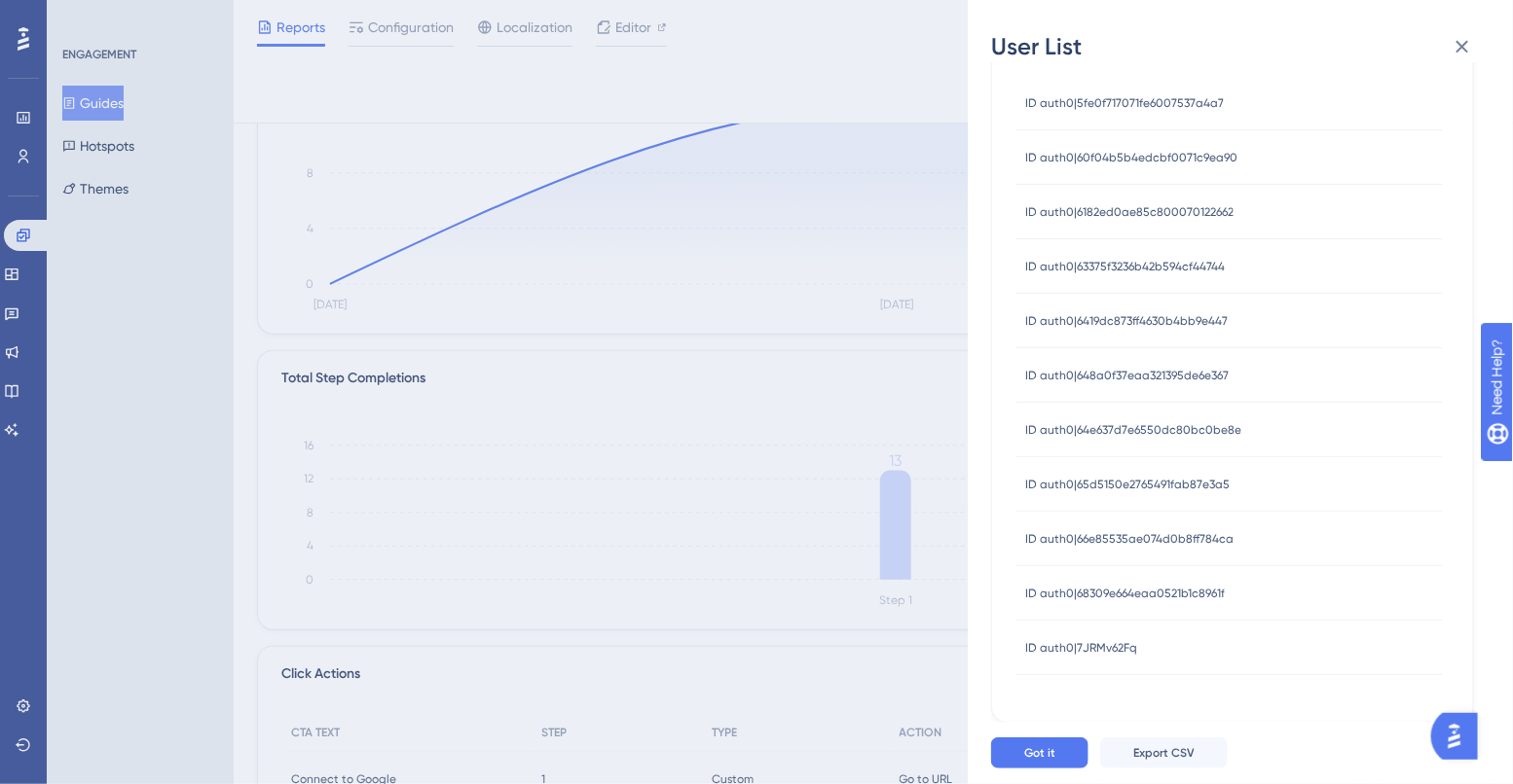
scroll to position [0, 0]
